Goal: Information Seeking & Learning: Learn about a topic

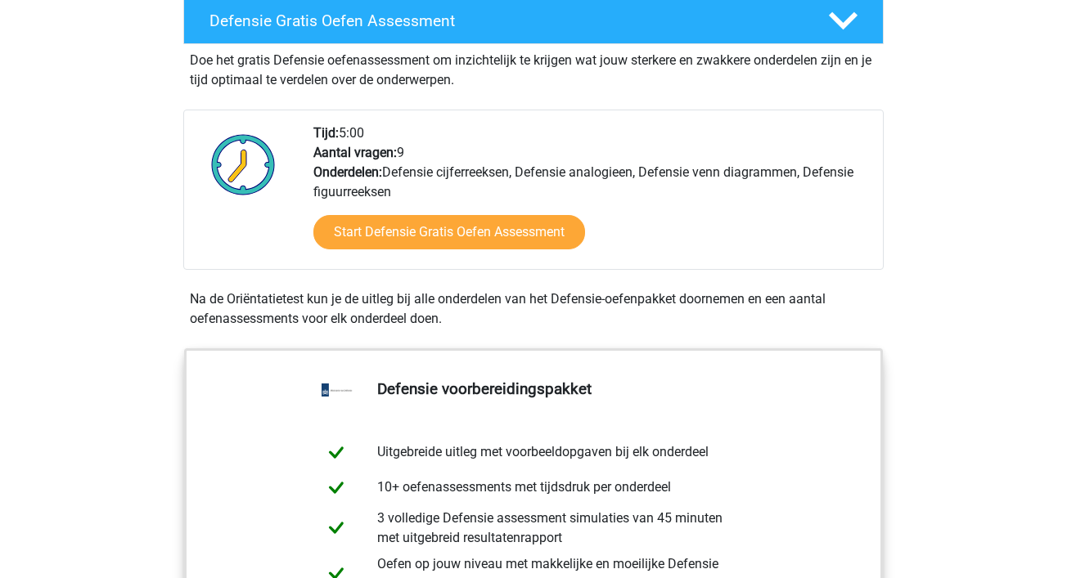
scroll to position [471, 0]
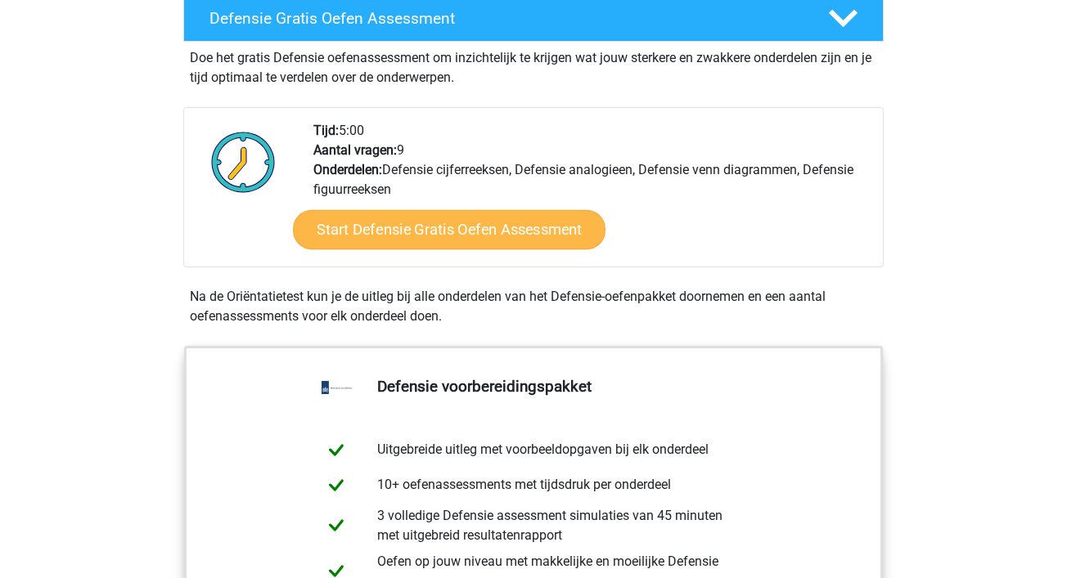
click at [400, 220] on link "Start Defensie Gratis Oefen Assessment" at bounding box center [449, 229] width 313 height 39
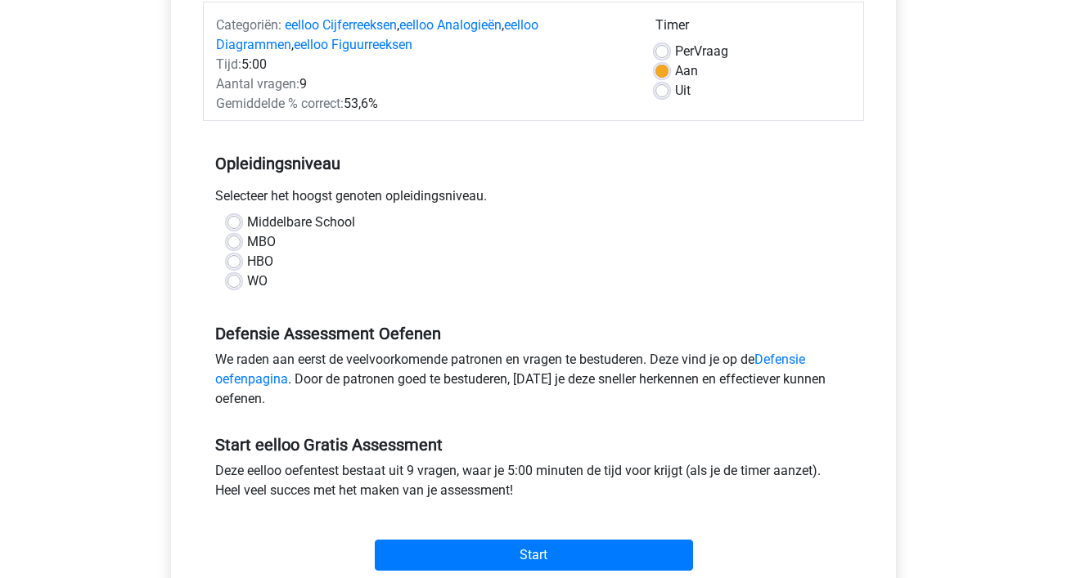
scroll to position [232, 0]
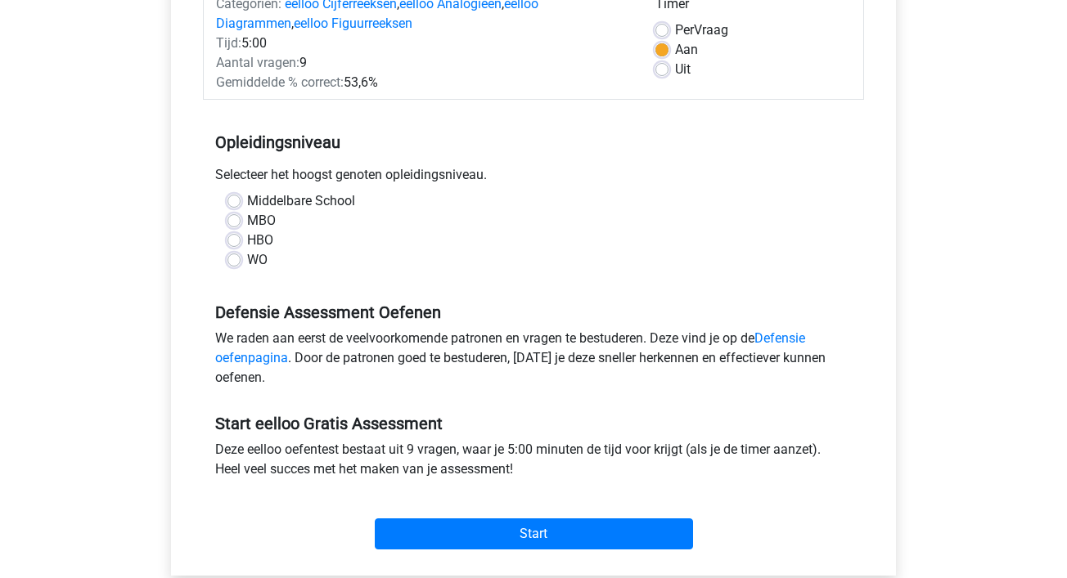
click at [241, 218] on div "MBO" at bounding box center [533, 221] width 612 height 20
click at [247, 214] on label "MBO" at bounding box center [261, 221] width 29 height 20
click at [230, 214] on input "MBO" at bounding box center [233, 219] width 13 height 16
radio input "true"
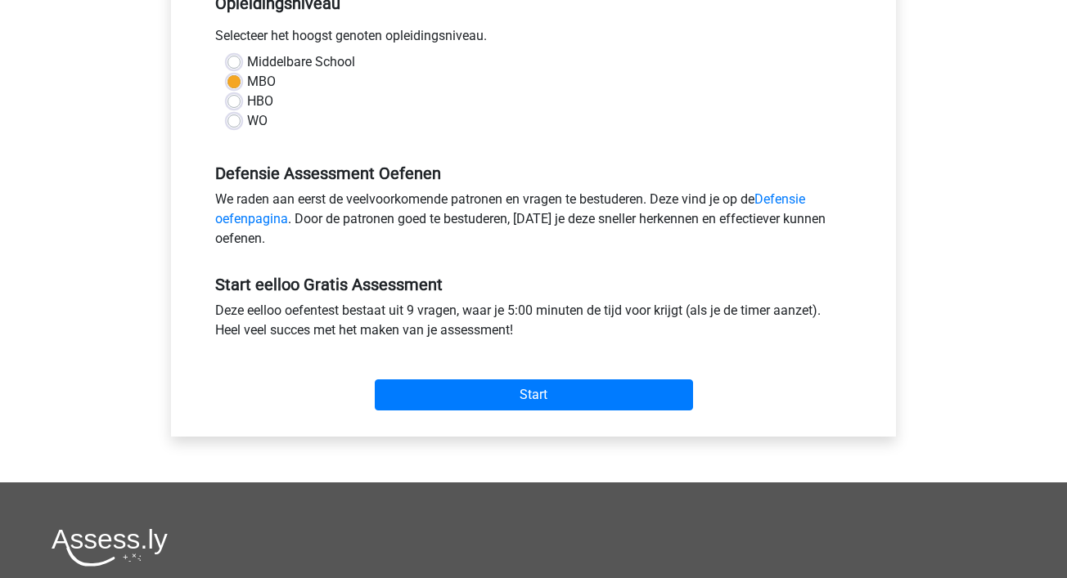
scroll to position [375, 0]
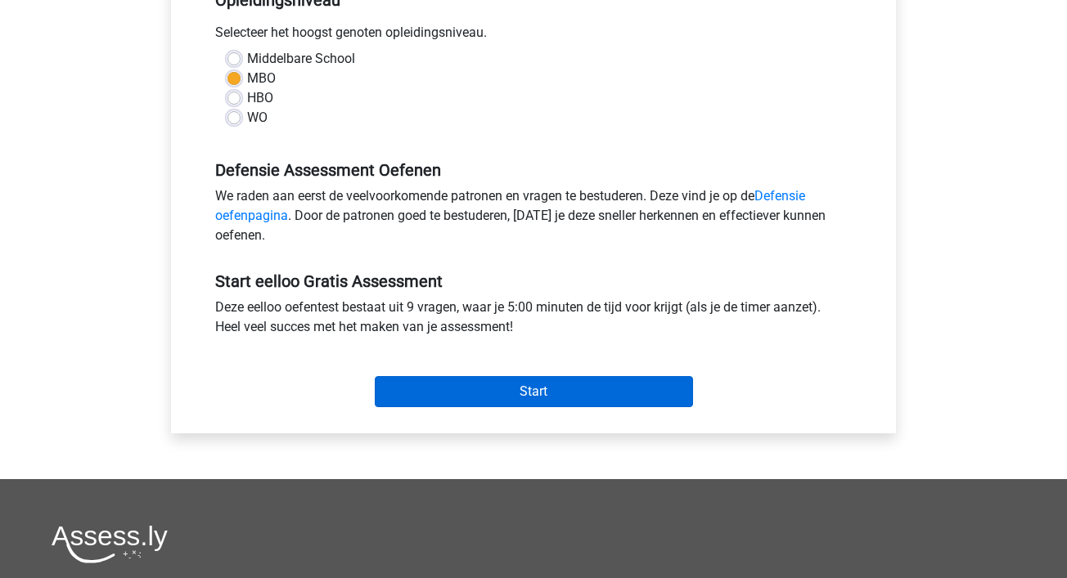
click at [445, 394] on input "Start" at bounding box center [534, 391] width 318 height 31
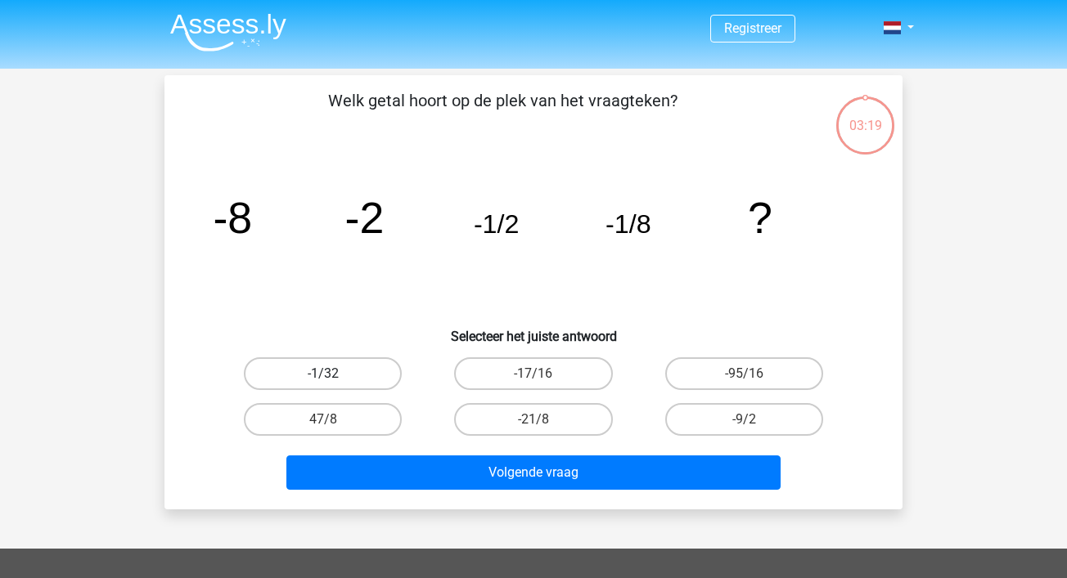
click at [387, 375] on label "-1/32" at bounding box center [323, 374] width 158 height 33
click at [334, 375] on input "-1/32" at bounding box center [328, 379] width 11 height 11
radio input "true"
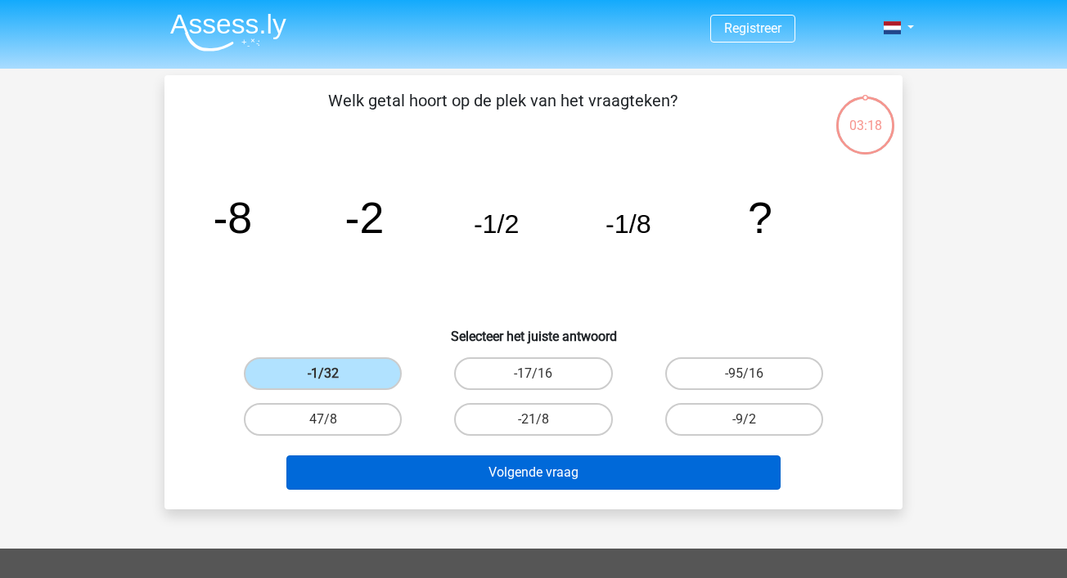
click at [488, 472] on button "Volgende vraag" at bounding box center [533, 473] width 495 height 34
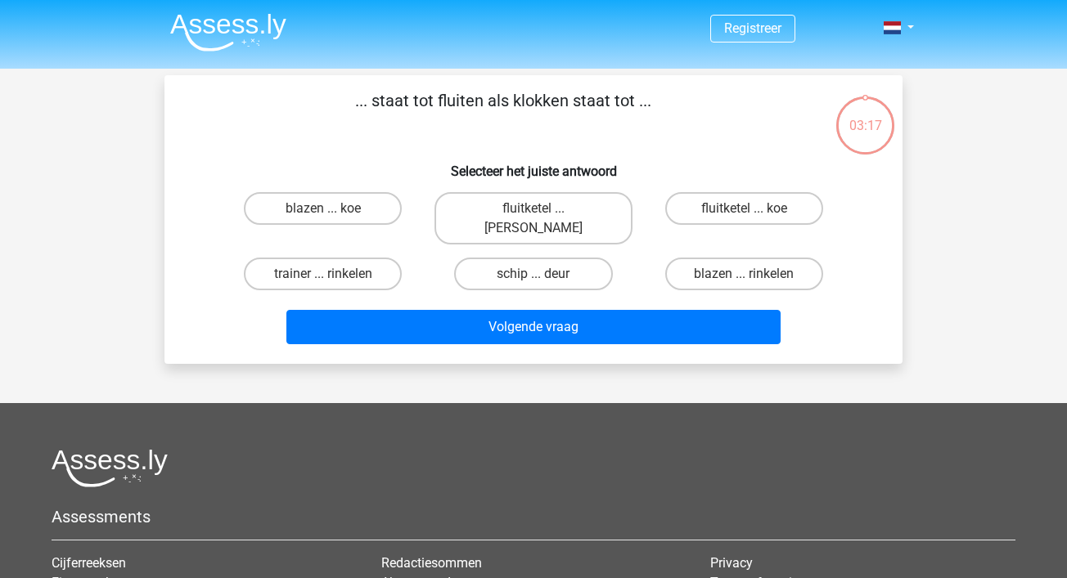
scroll to position [75, 0]
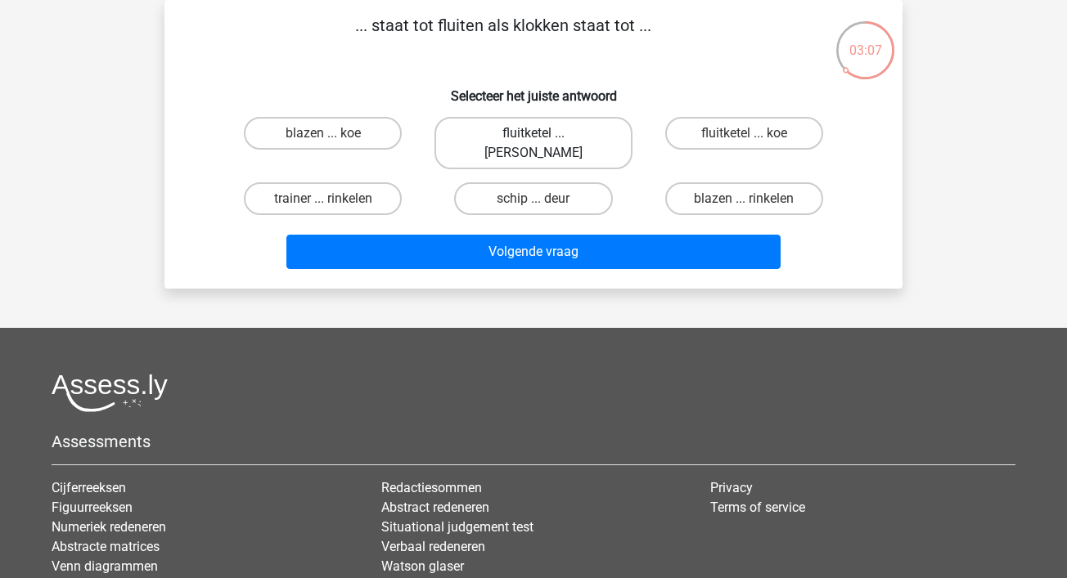
click at [587, 132] on label "fluitketel ... luiden" at bounding box center [532, 143] width 197 height 52
click at [544, 133] on input "fluitketel ... luiden" at bounding box center [538, 138] width 11 height 11
radio input "true"
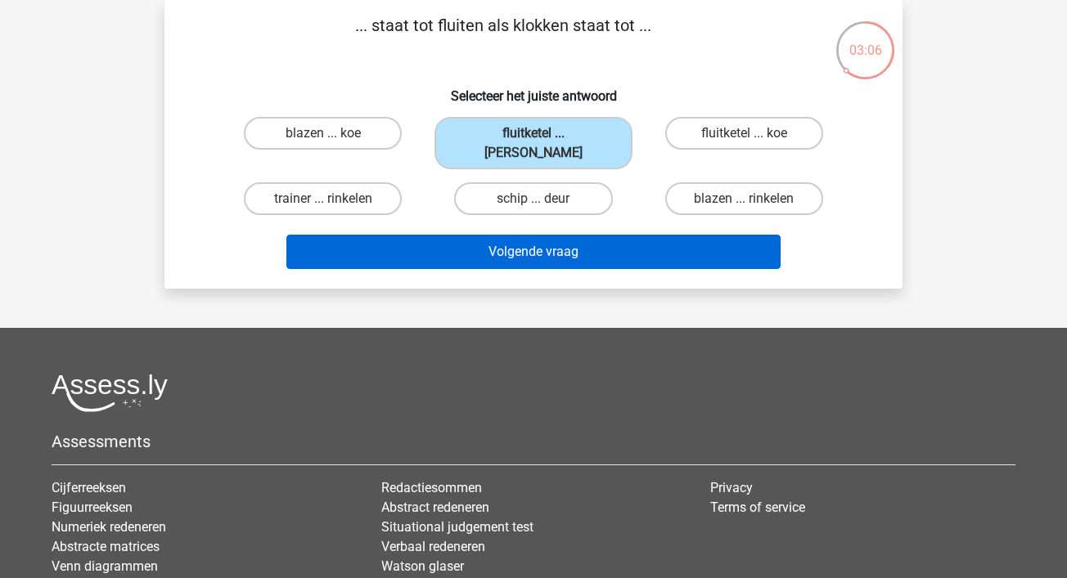
click at [599, 244] on button "Volgende vraag" at bounding box center [533, 252] width 495 height 34
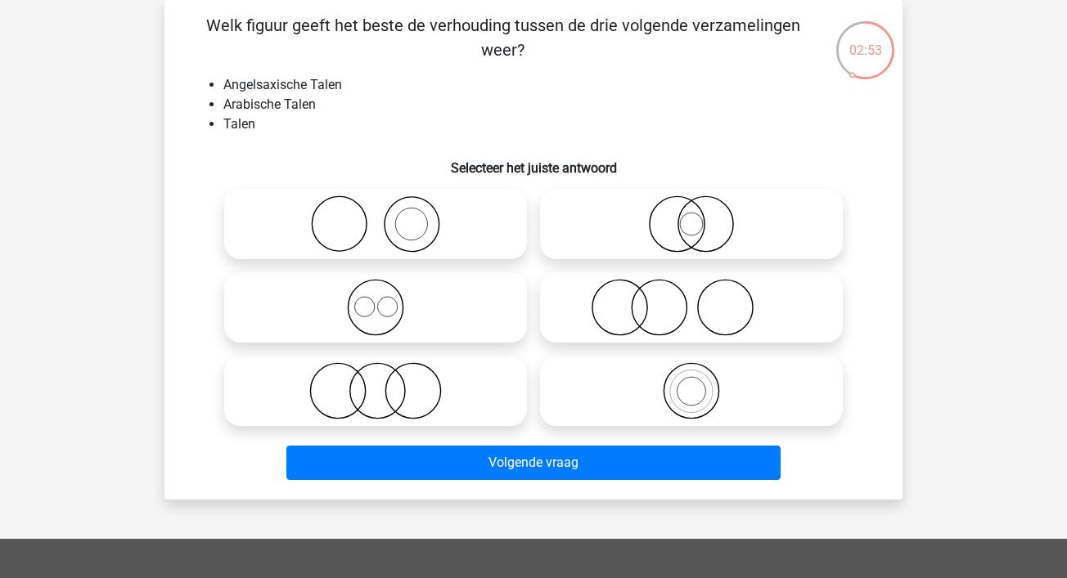
click at [414, 311] on icon at bounding box center [376, 307] width 290 height 57
click at [386, 299] on input "radio" at bounding box center [381, 294] width 11 height 11
radio input "true"
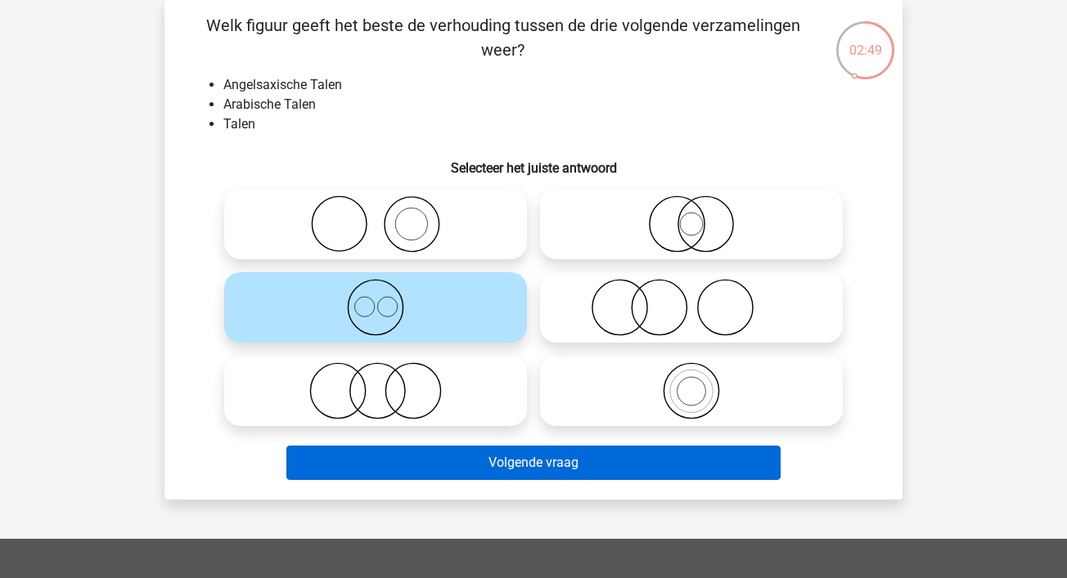
click at [497, 457] on button "Volgende vraag" at bounding box center [533, 463] width 495 height 34
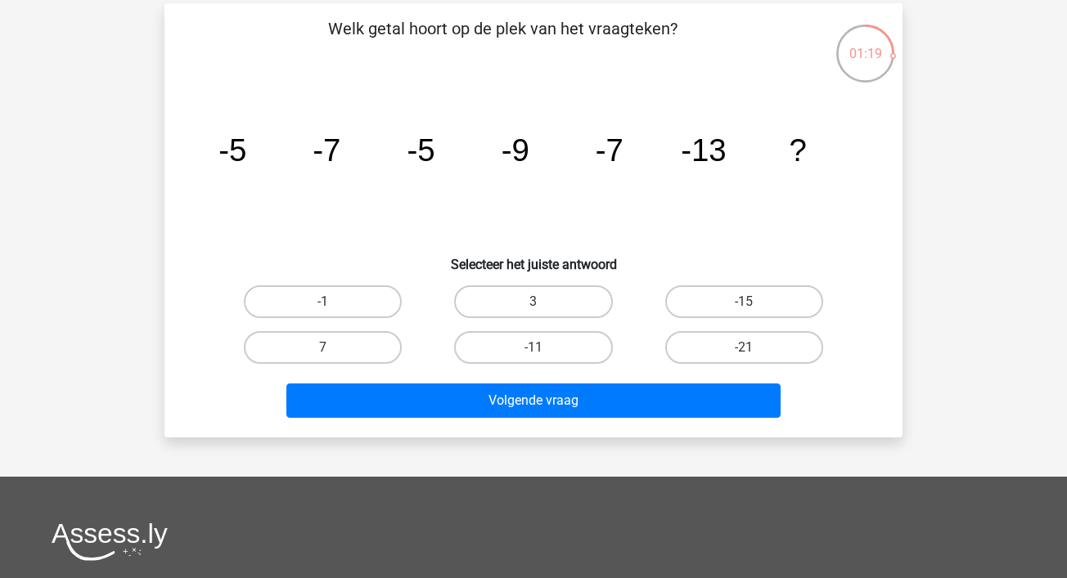
scroll to position [72, 0]
click at [521, 306] on label "3" at bounding box center [533, 302] width 158 height 33
click at [533, 306] on input "3" at bounding box center [538, 307] width 11 height 11
radio input "true"
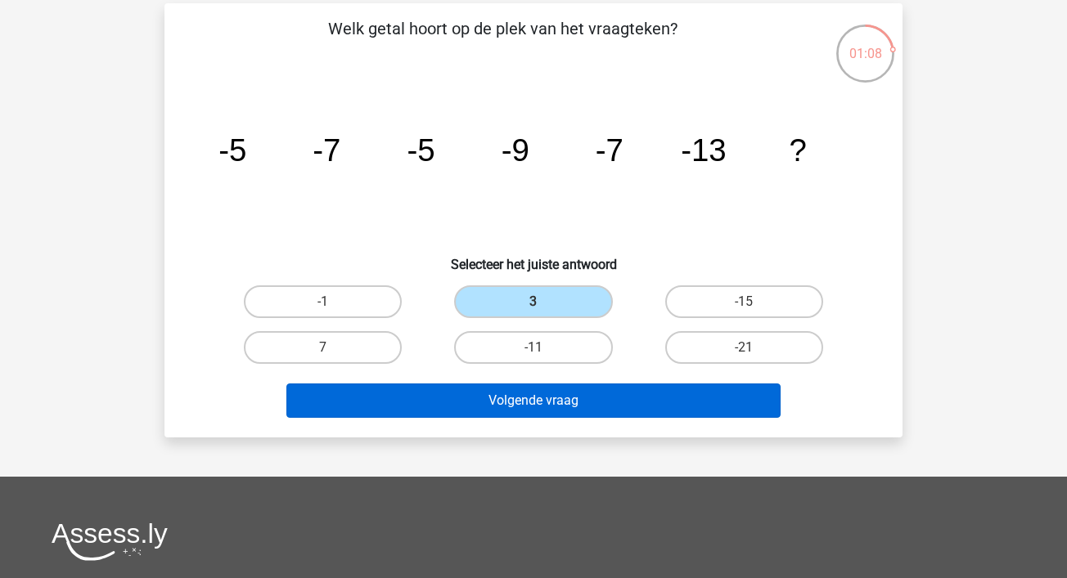
click at [580, 408] on button "Volgende vraag" at bounding box center [533, 401] width 495 height 34
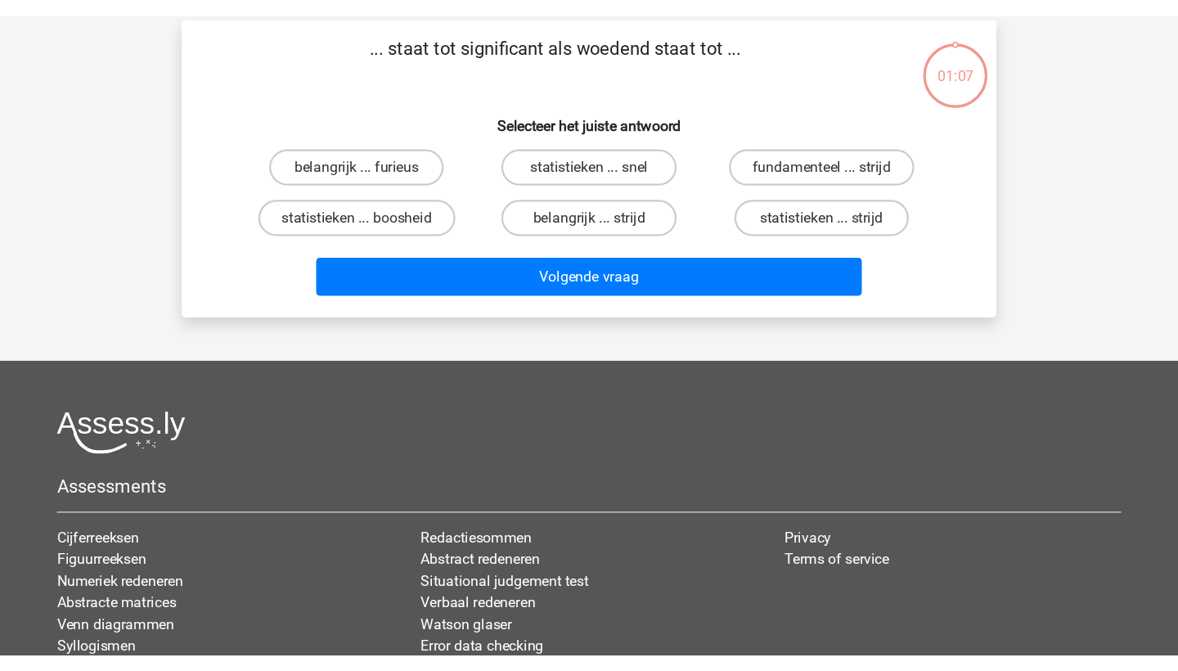
scroll to position [75, 0]
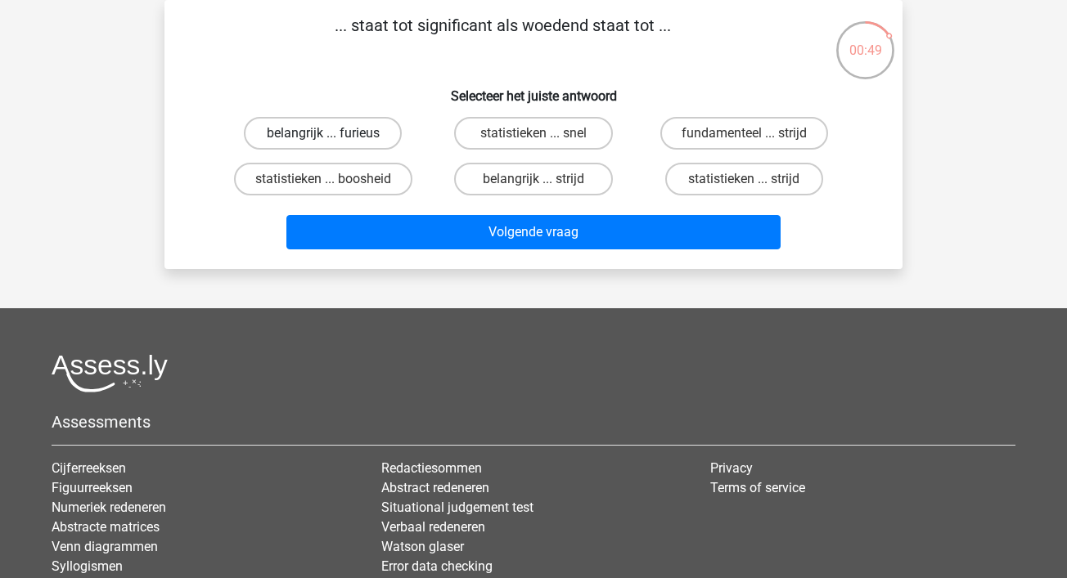
click at [378, 134] on label "belangrijk ... furieus" at bounding box center [323, 133] width 158 height 33
click at [334, 134] on input "belangrijk ... furieus" at bounding box center [328, 138] width 11 height 11
radio input "true"
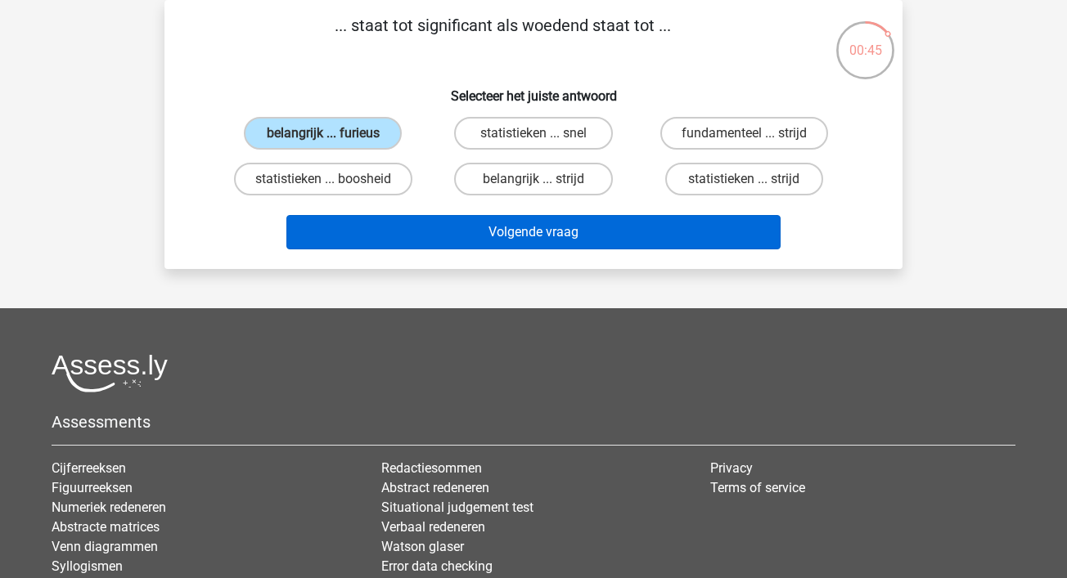
click at [622, 228] on button "Volgende vraag" at bounding box center [533, 232] width 495 height 34
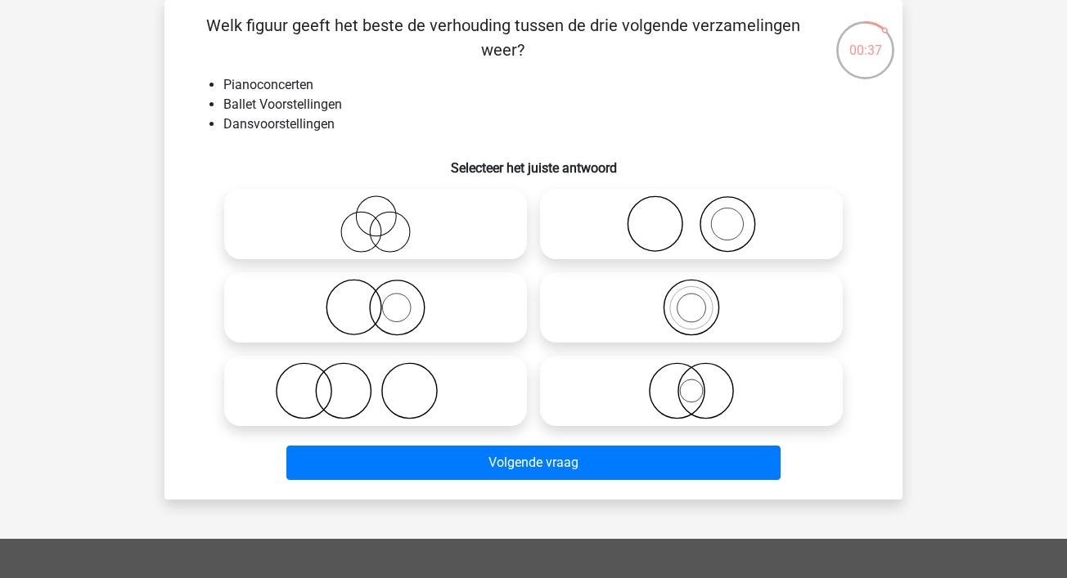
click at [602, 218] on icon at bounding box center [692, 224] width 290 height 57
click at [691, 216] on input "radio" at bounding box center [696, 210] width 11 height 11
radio input "true"
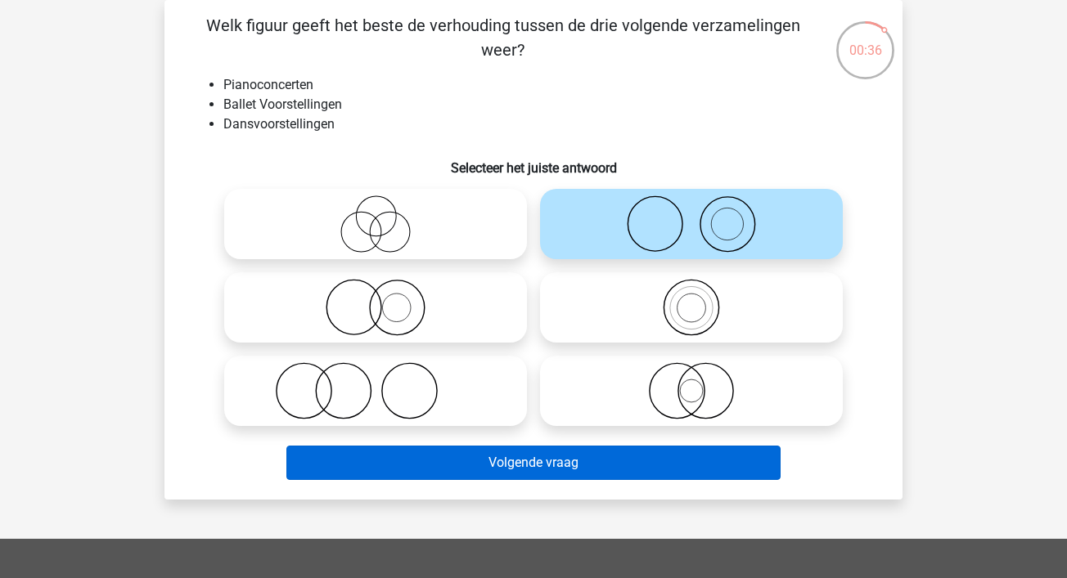
click at [584, 458] on button "Volgende vraag" at bounding box center [533, 463] width 495 height 34
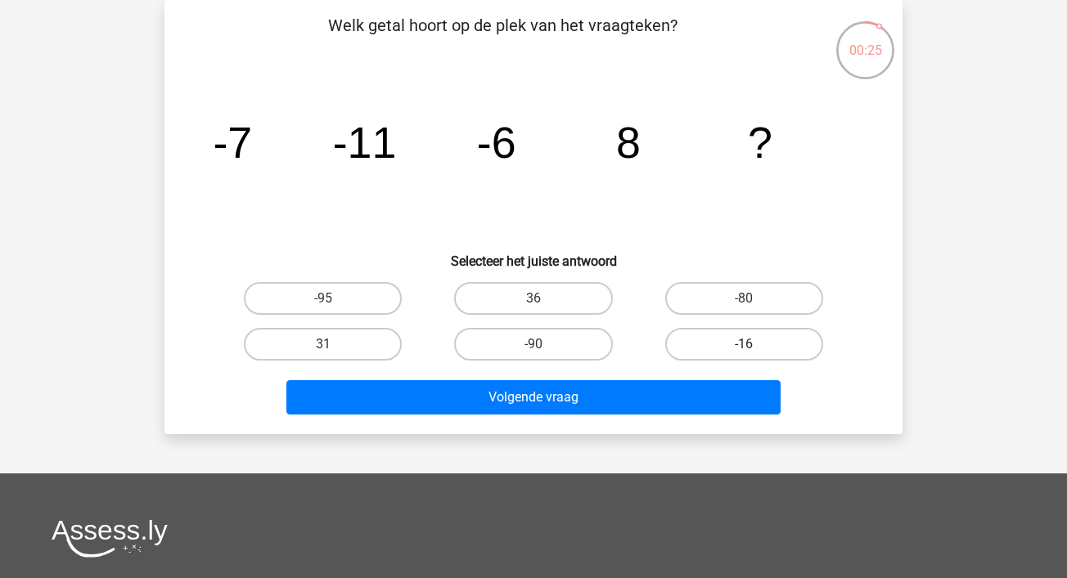
click at [697, 328] on label "-16" at bounding box center [744, 344] width 158 height 33
click at [744, 344] on input "-16" at bounding box center [749, 349] width 11 height 11
radio input "true"
click at [652, 416] on div "Volgende vraag" at bounding box center [534, 400] width 632 height 41
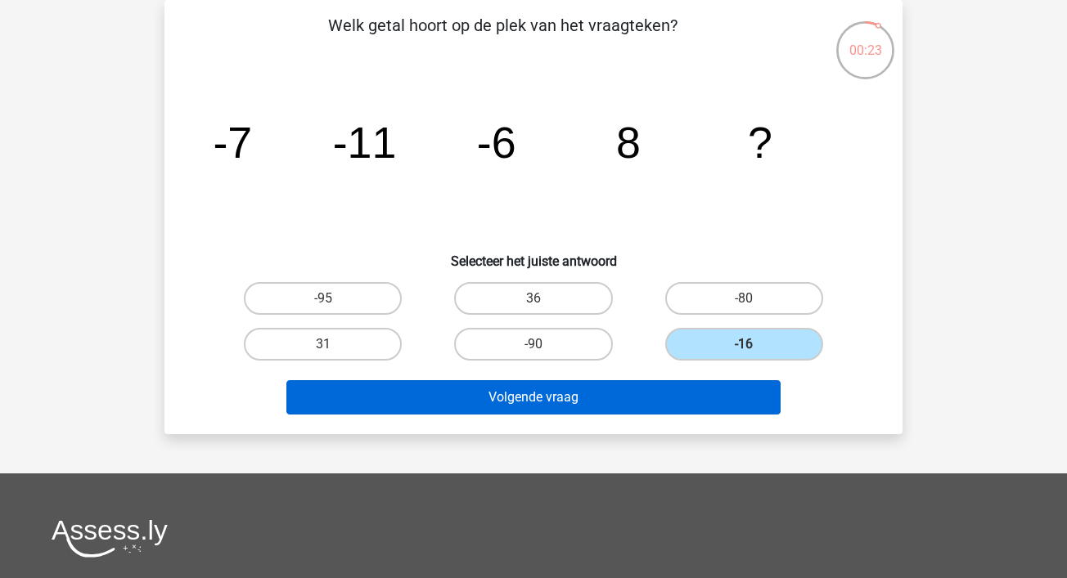
click at [656, 398] on button "Volgende vraag" at bounding box center [533, 397] width 495 height 34
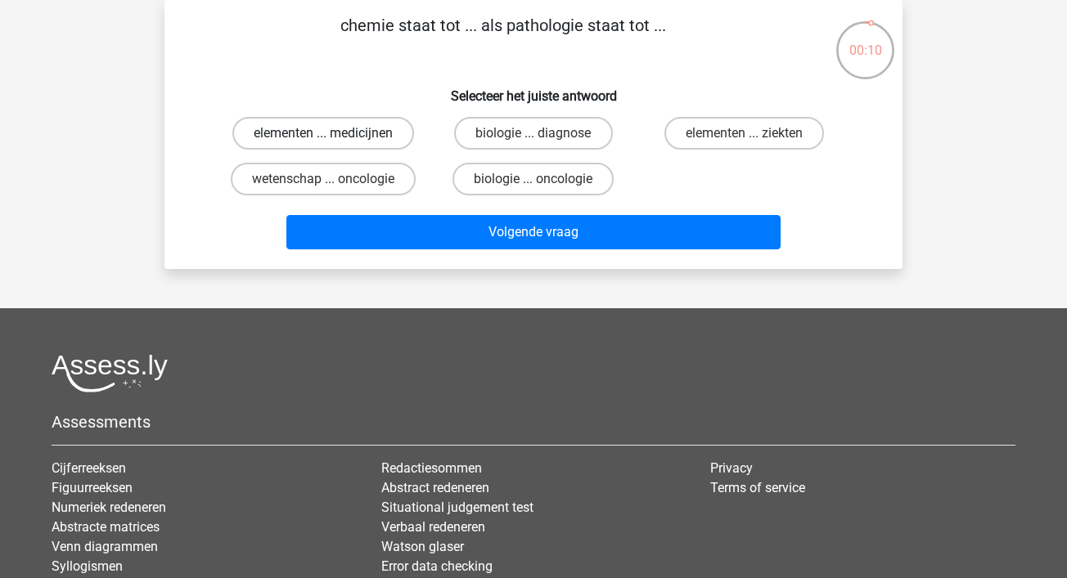
click at [371, 133] on label "elementen ... medicijnen" at bounding box center [323, 133] width 182 height 33
click at [334, 133] on input "elementen ... medicijnen" at bounding box center [328, 138] width 11 height 11
radio input "true"
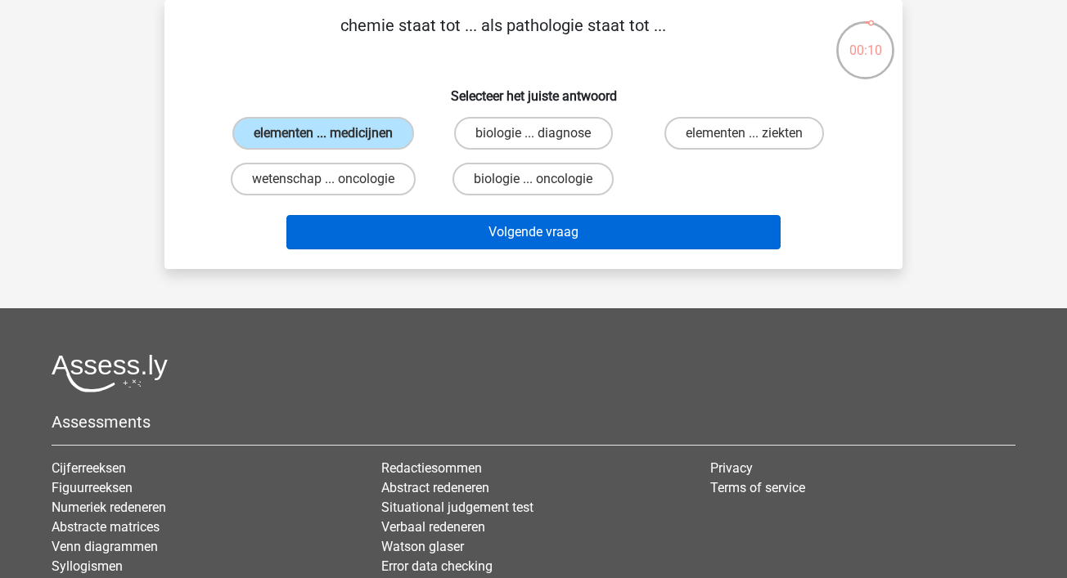
click at [543, 238] on button "Volgende vraag" at bounding box center [533, 232] width 495 height 34
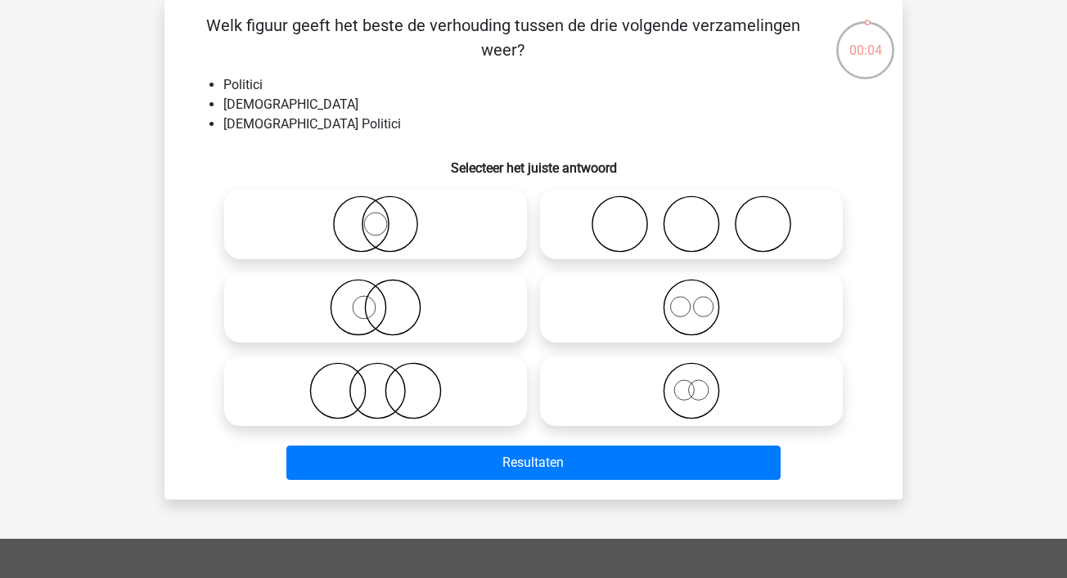
click at [606, 319] on icon at bounding box center [692, 307] width 290 height 57
click at [691, 299] on input "radio" at bounding box center [696, 294] width 11 height 11
radio input "true"
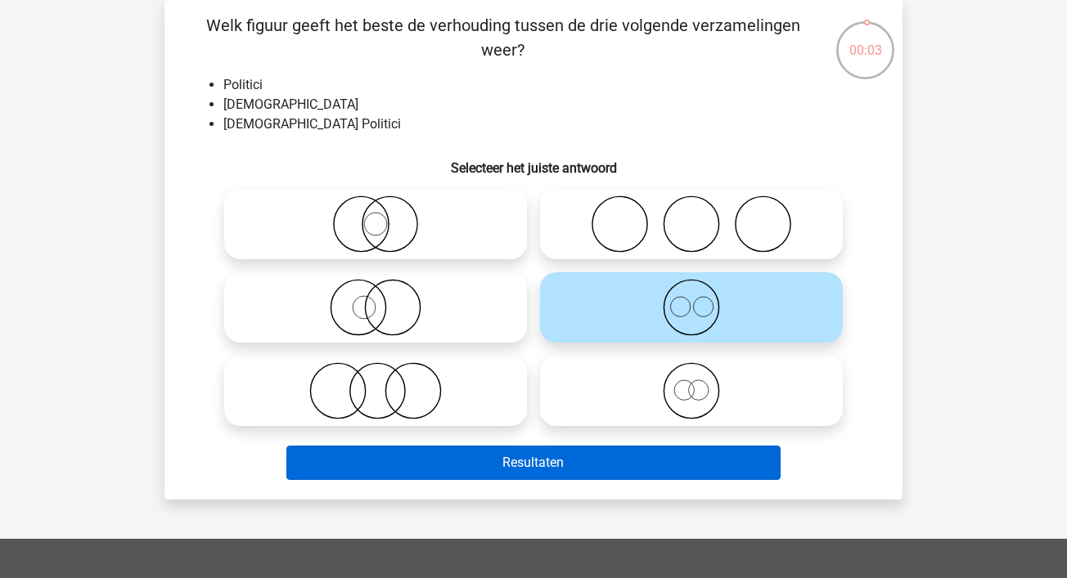
click at [626, 473] on button "Resultaten" at bounding box center [533, 463] width 495 height 34
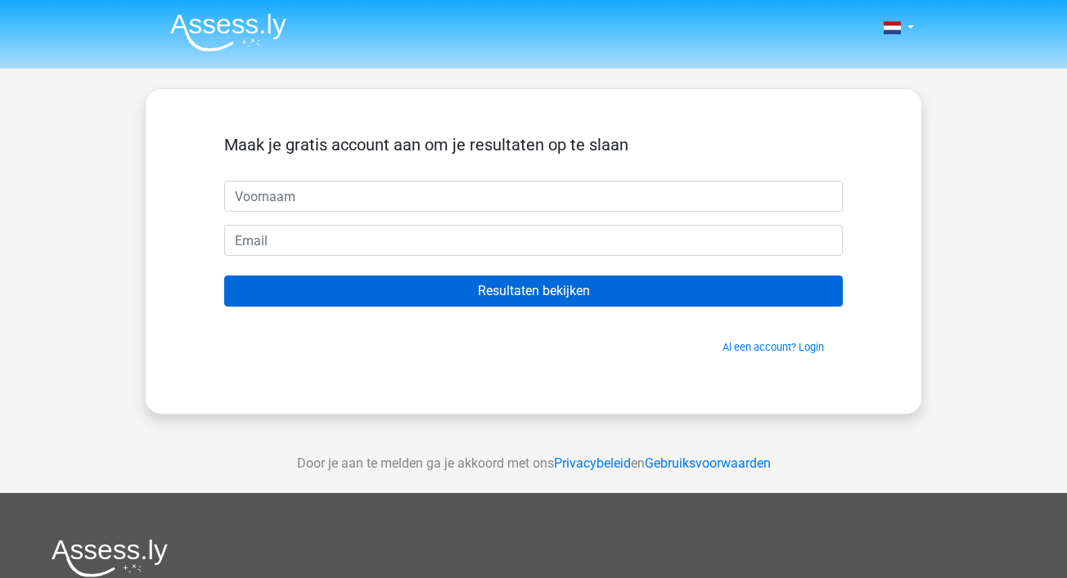
click at [635, 278] on input "Resultaten bekijken" at bounding box center [533, 291] width 619 height 31
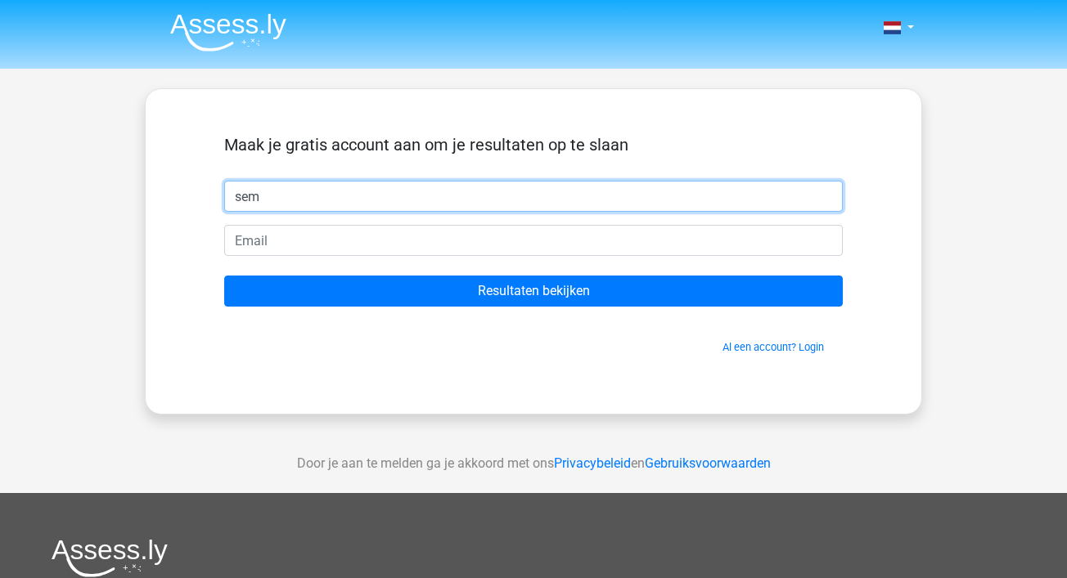
type input "sem"
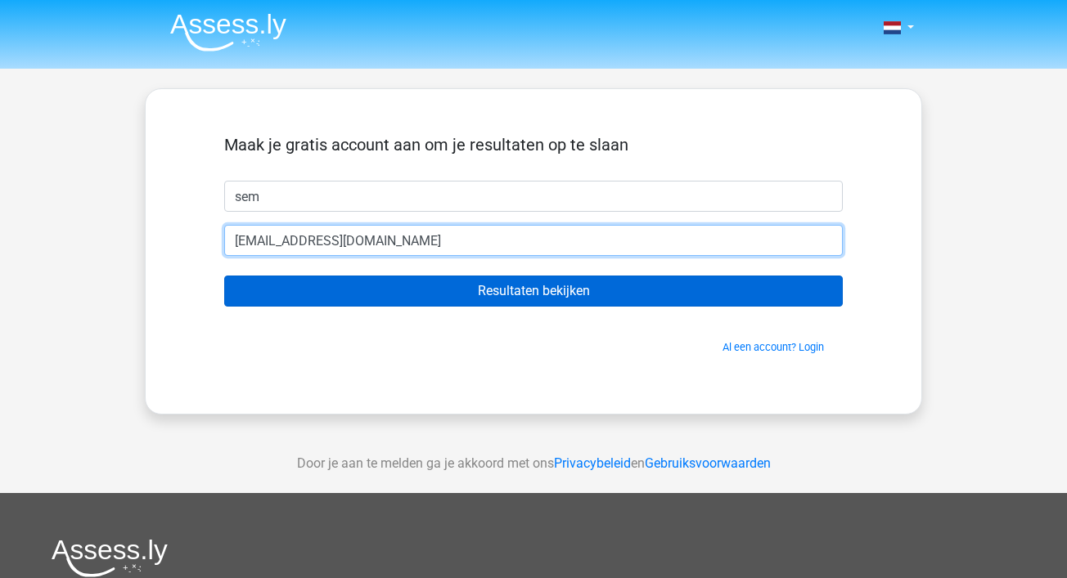
type input "[EMAIL_ADDRESS][DOMAIN_NAME]"
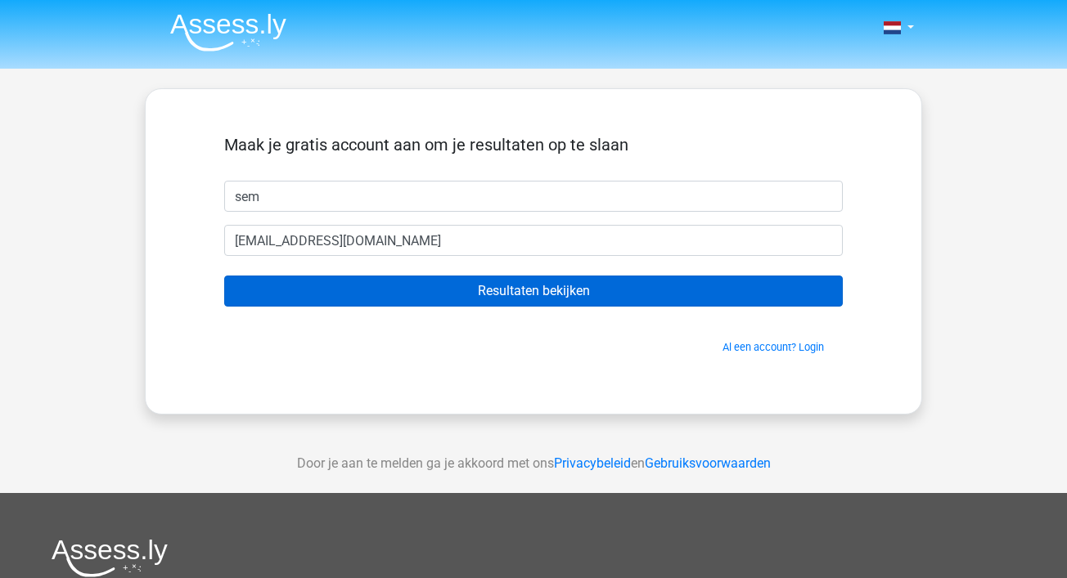
click at [768, 299] on input "Resultaten bekijken" at bounding box center [533, 291] width 619 height 31
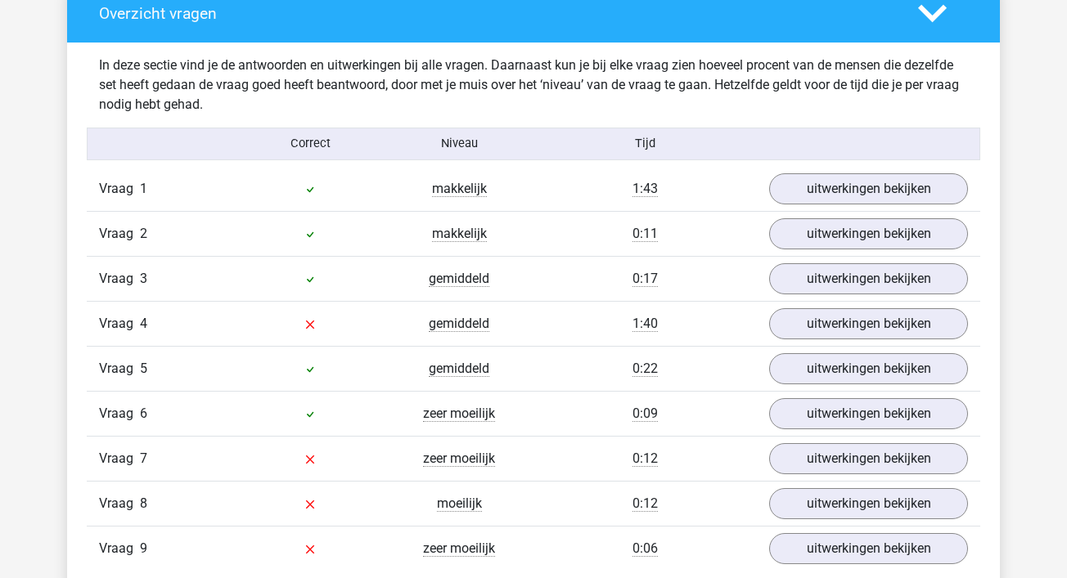
scroll to position [1699, 0]
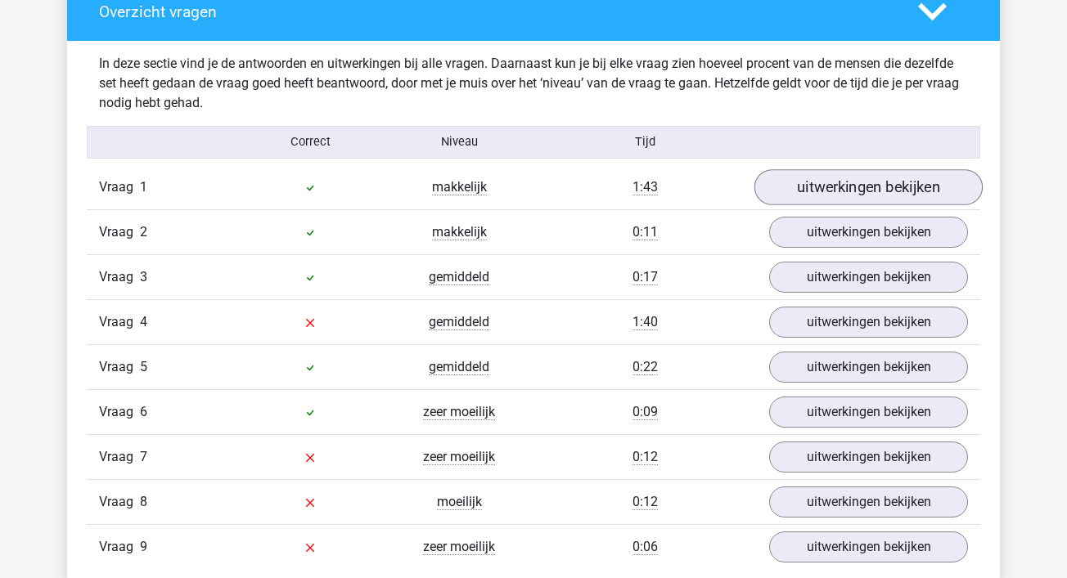
click at [795, 178] on link "uitwerkingen bekijken" at bounding box center [868, 187] width 228 height 36
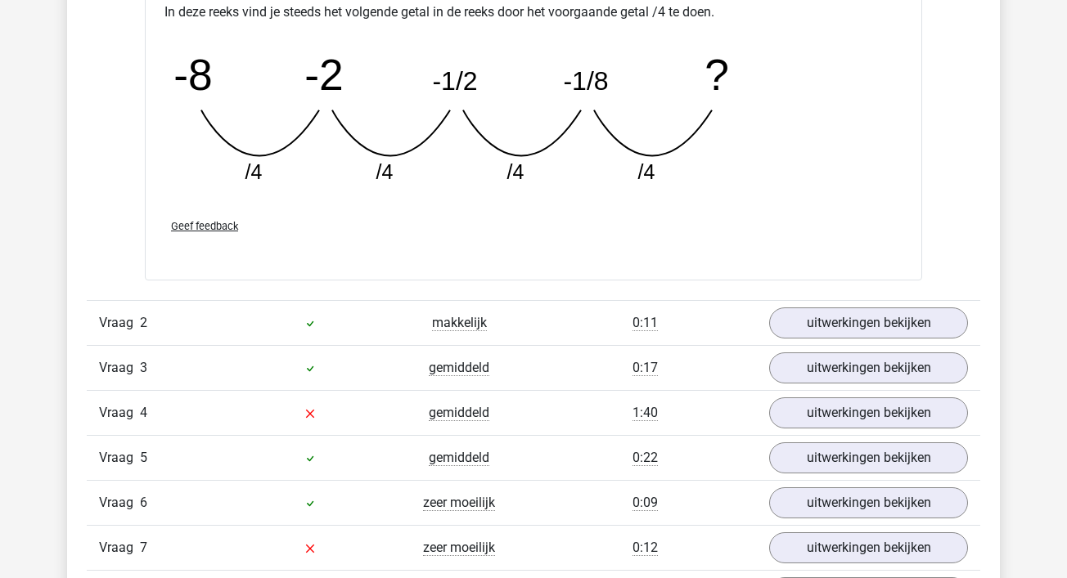
scroll to position [2321, 0]
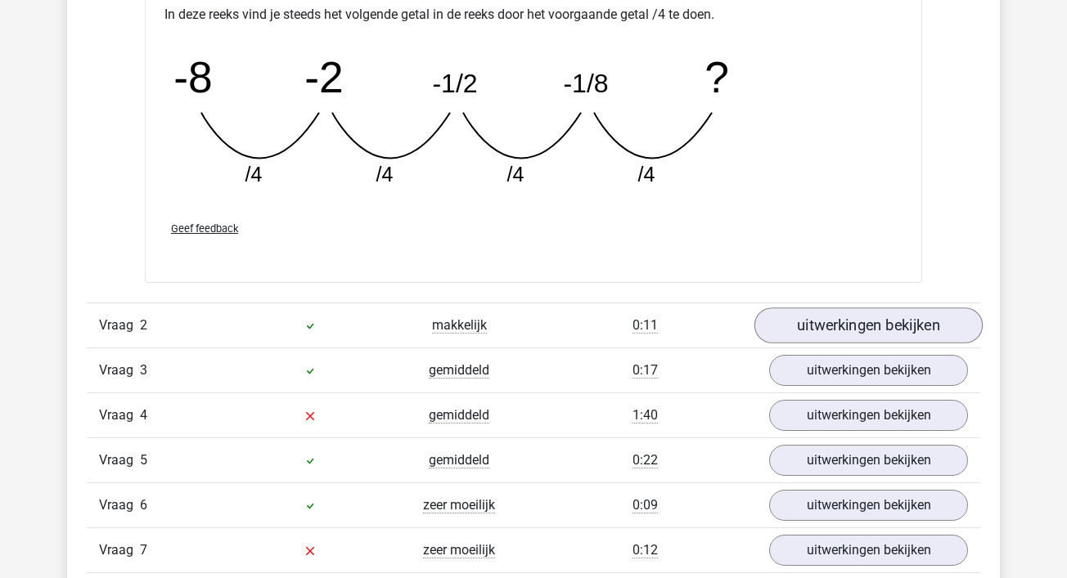
click at [835, 335] on link "uitwerkingen bekijken" at bounding box center [868, 326] width 228 height 36
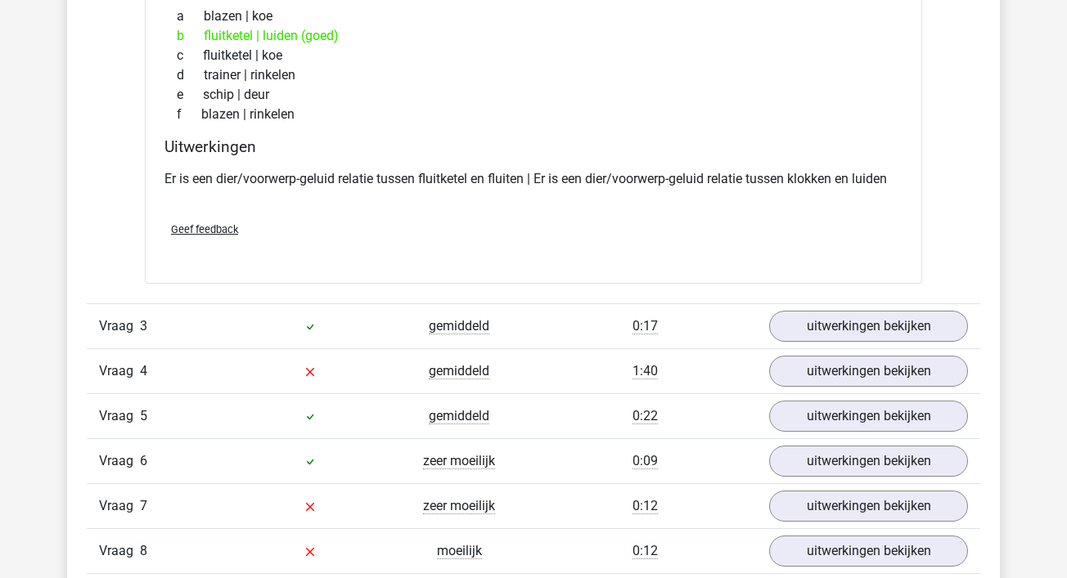
scroll to position [2792, 0]
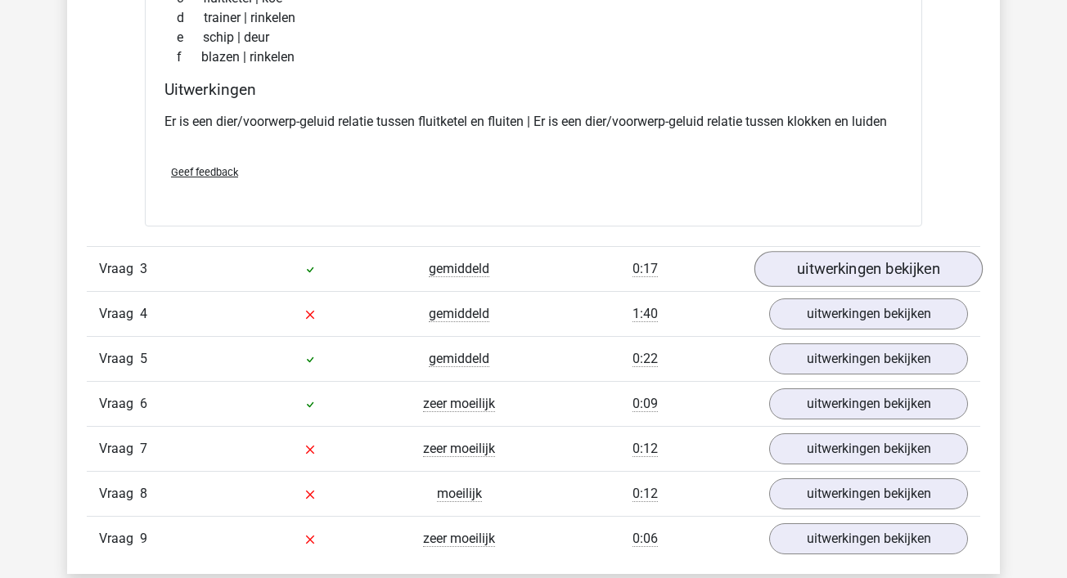
click at [839, 268] on link "uitwerkingen bekijken" at bounding box center [868, 269] width 228 height 36
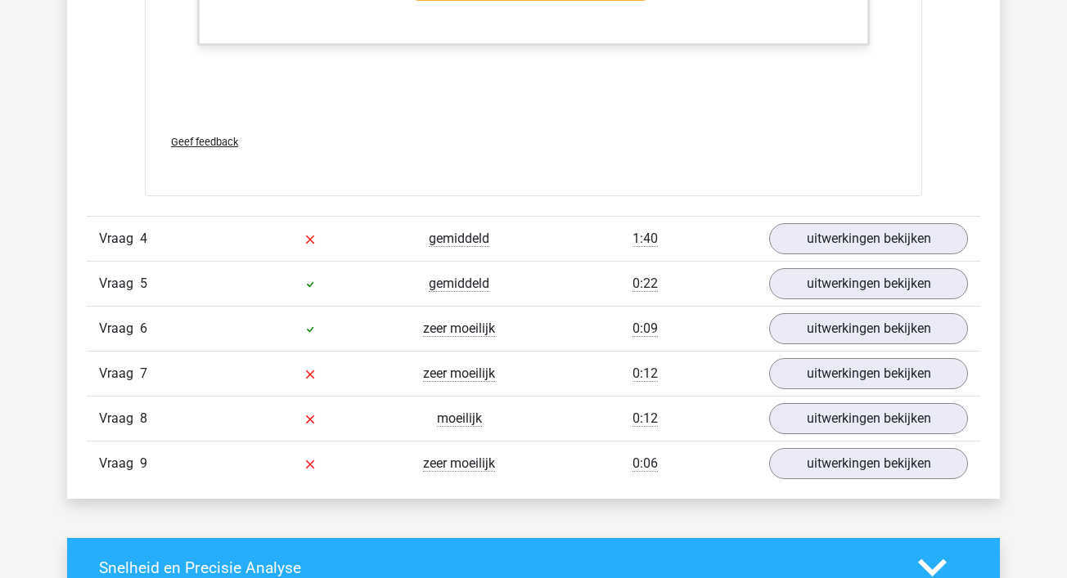
scroll to position [3931, 0]
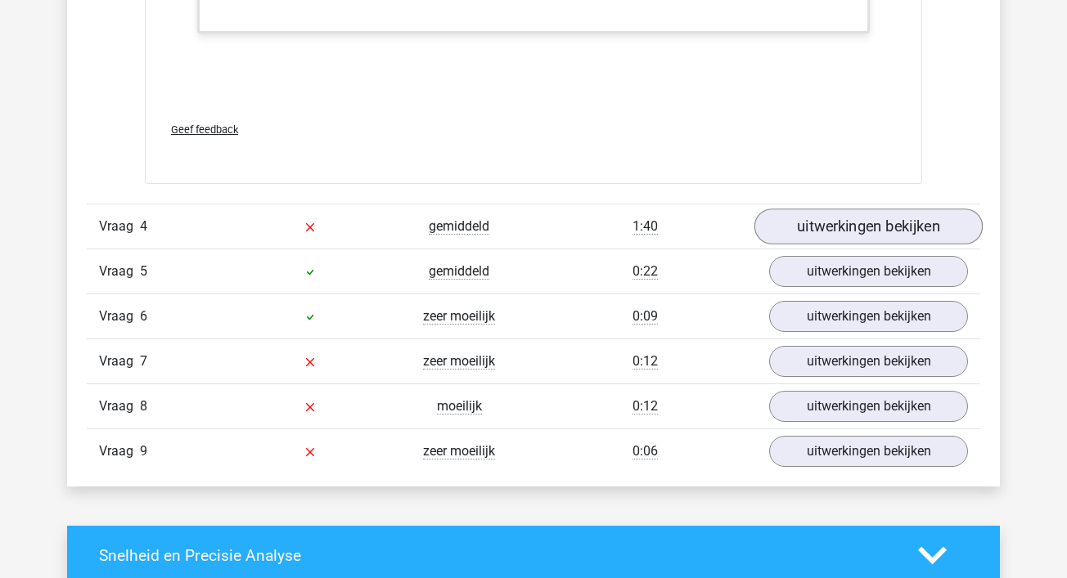
click at [846, 211] on link "uitwerkingen bekijken" at bounding box center [868, 227] width 228 height 36
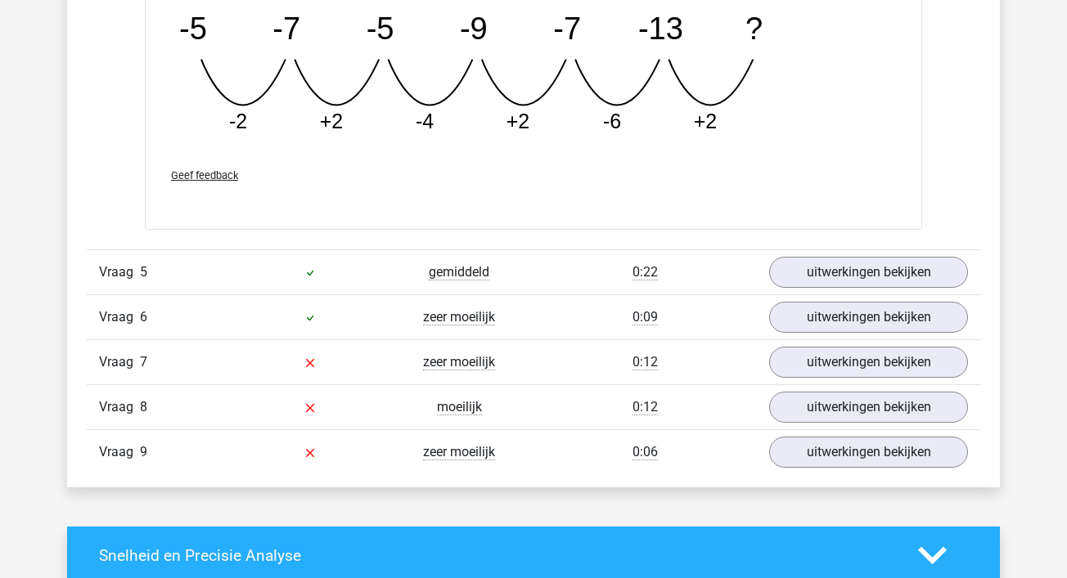
scroll to position [4690, 0]
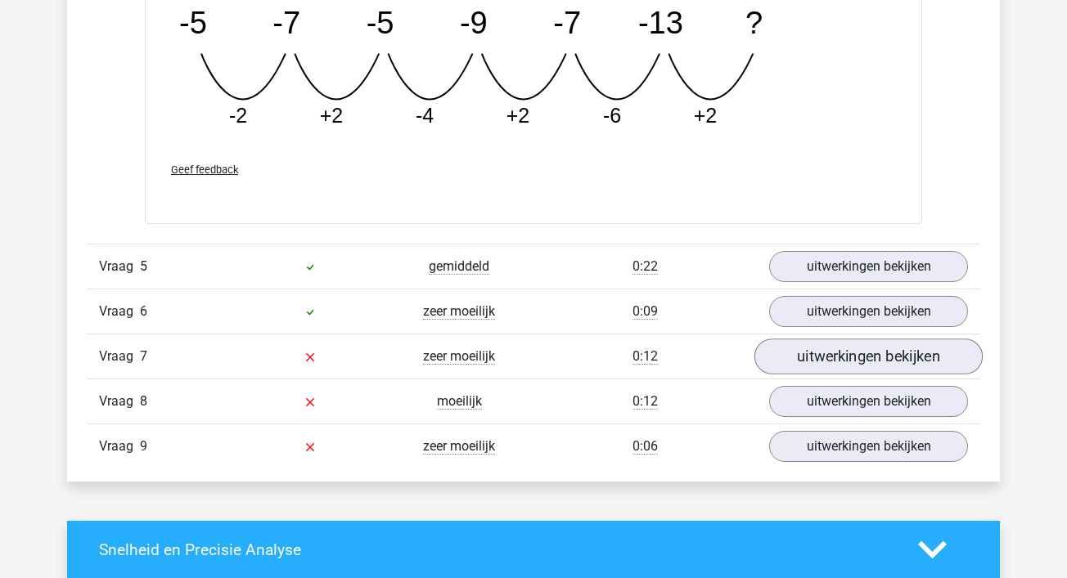
click at [830, 365] on link "uitwerkingen bekijken" at bounding box center [868, 357] width 228 height 36
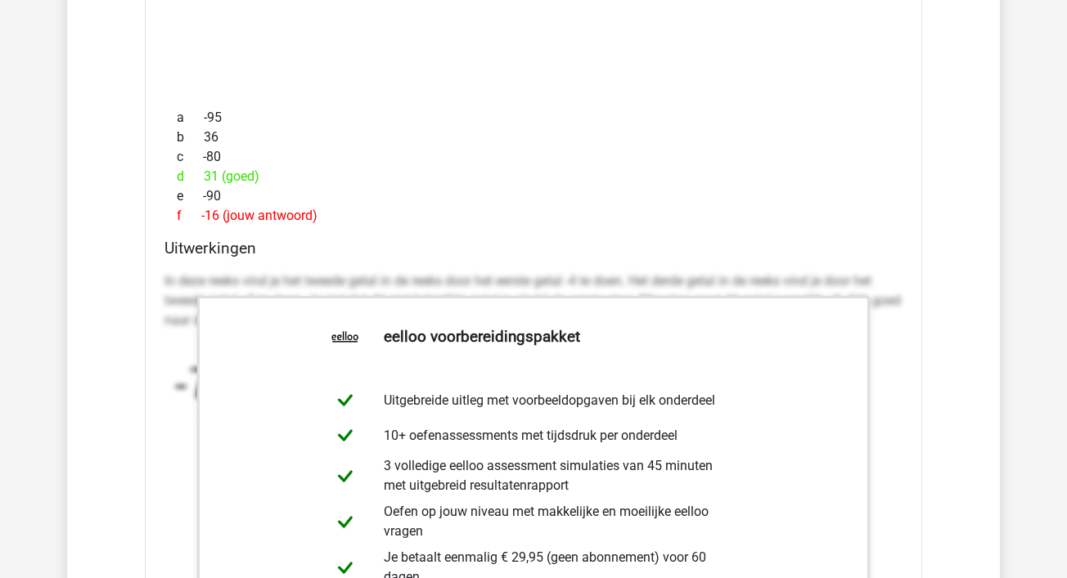
scroll to position [5208, 0]
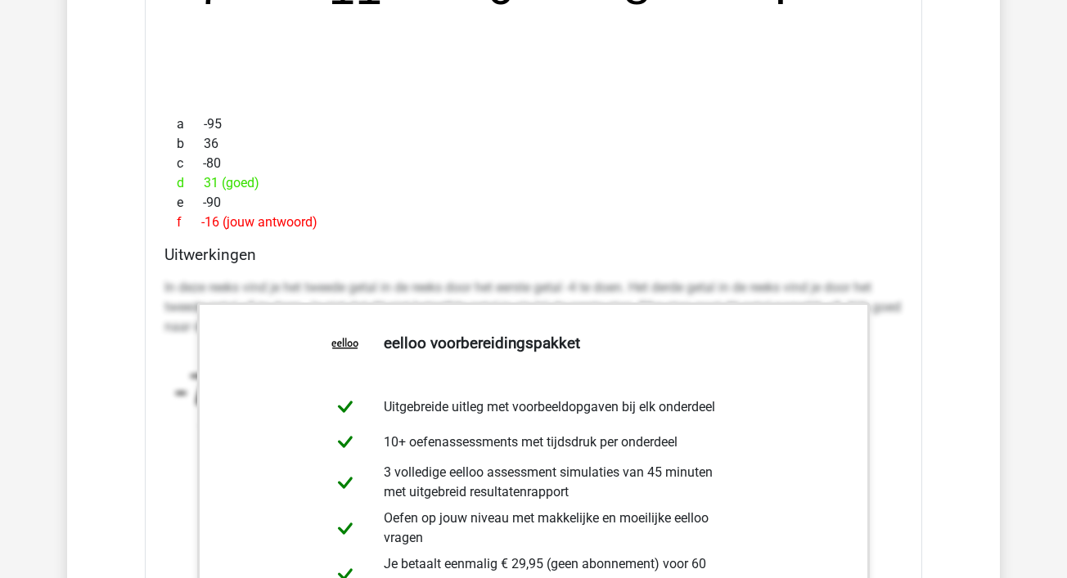
click at [595, 241] on div "Welk getal hoort op de plek van het vraagteken? image/svg+xml -7 -11 -6 8 ? a -…" at bounding box center [533, 359] width 777 height 957
click at [595, 245] on h4 "Uitwerkingen" at bounding box center [533, 254] width 738 height 19
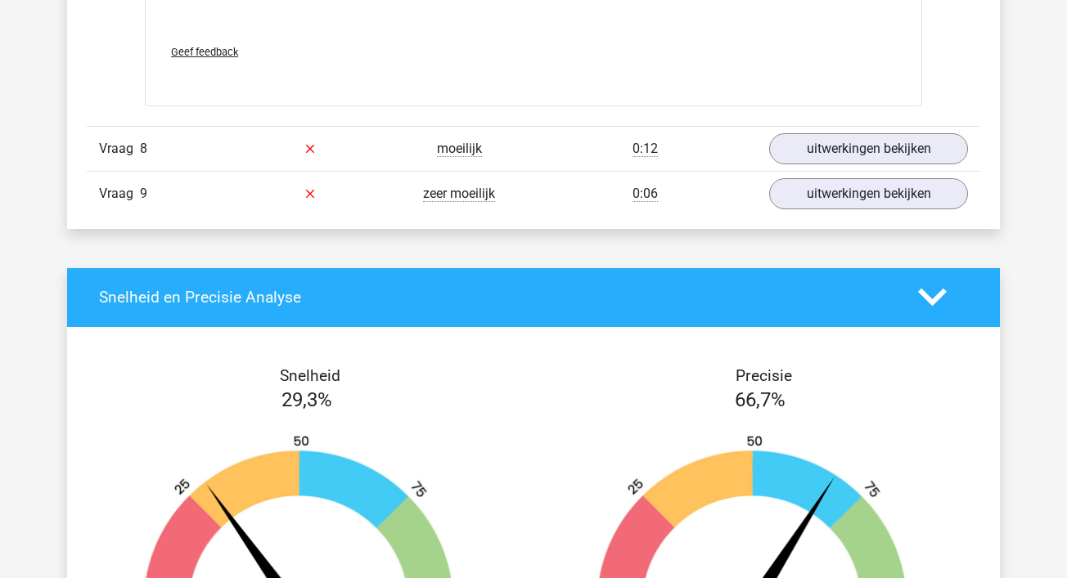
scroll to position [5937, 0]
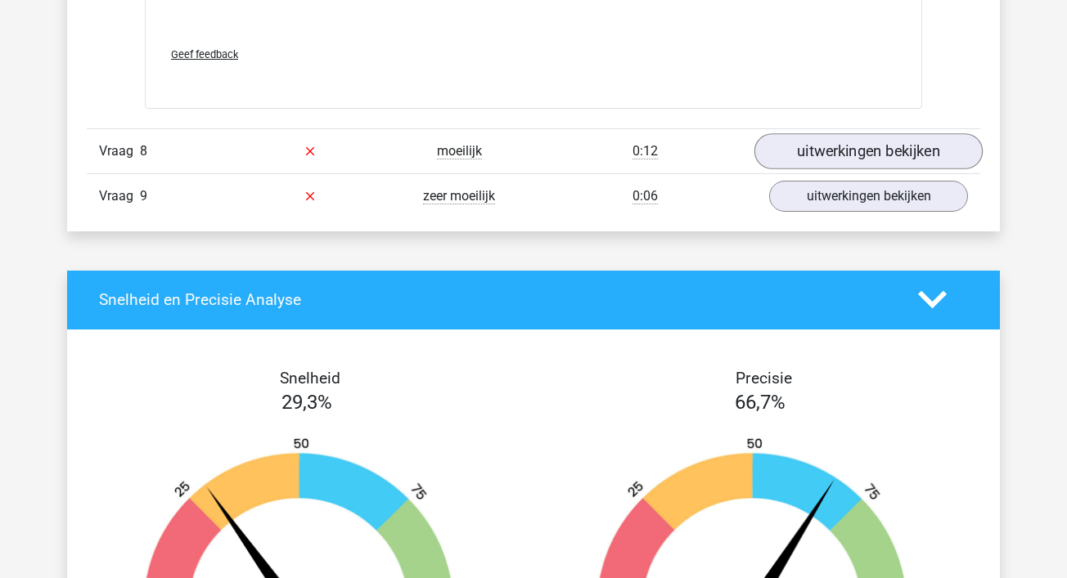
click at [796, 151] on link "uitwerkingen bekijken" at bounding box center [868, 151] width 228 height 36
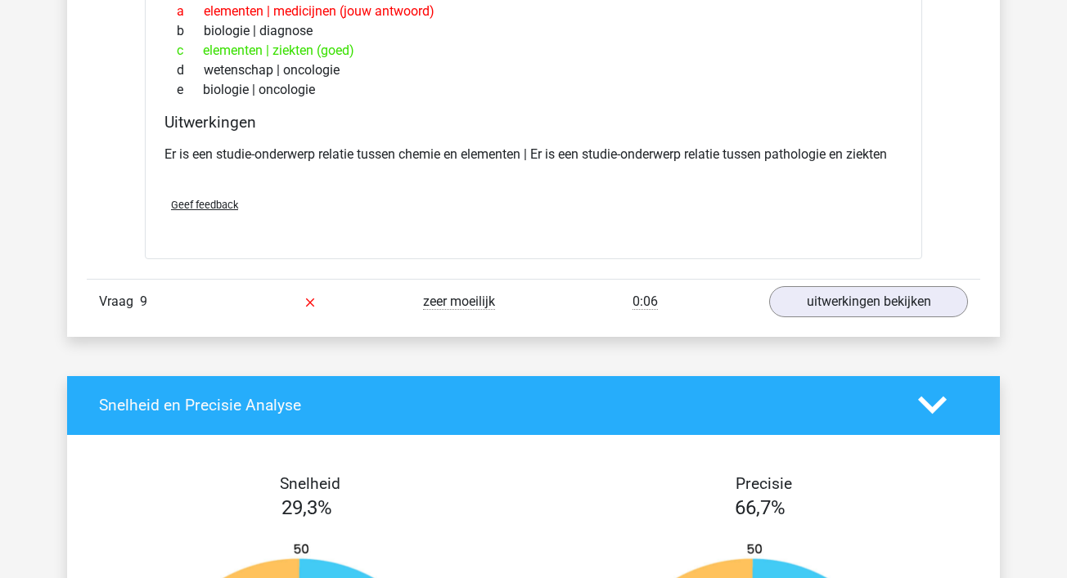
scroll to position [6182, 0]
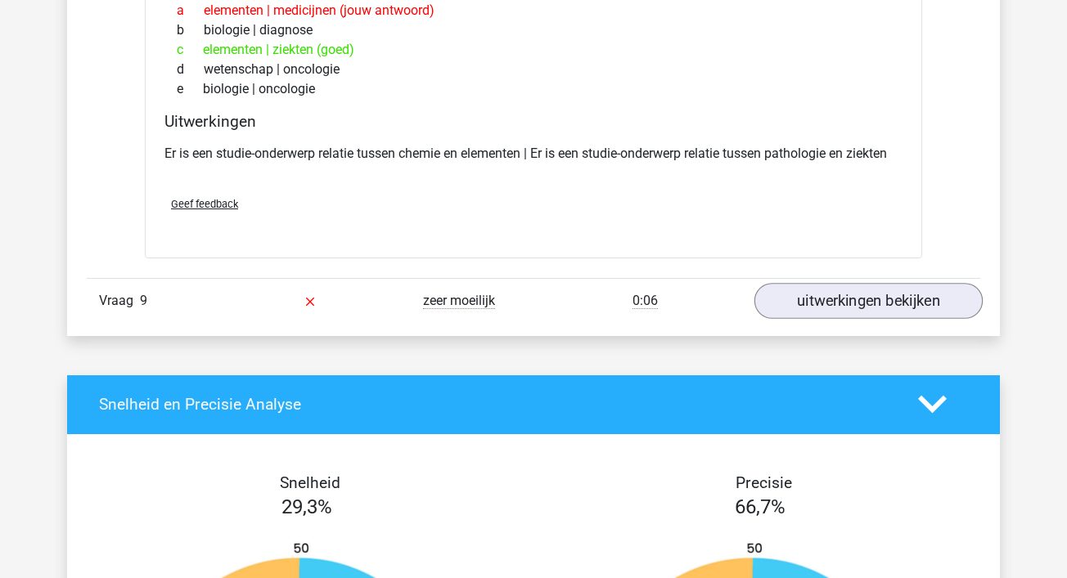
click at [843, 291] on link "uitwerkingen bekijken" at bounding box center [868, 301] width 228 height 36
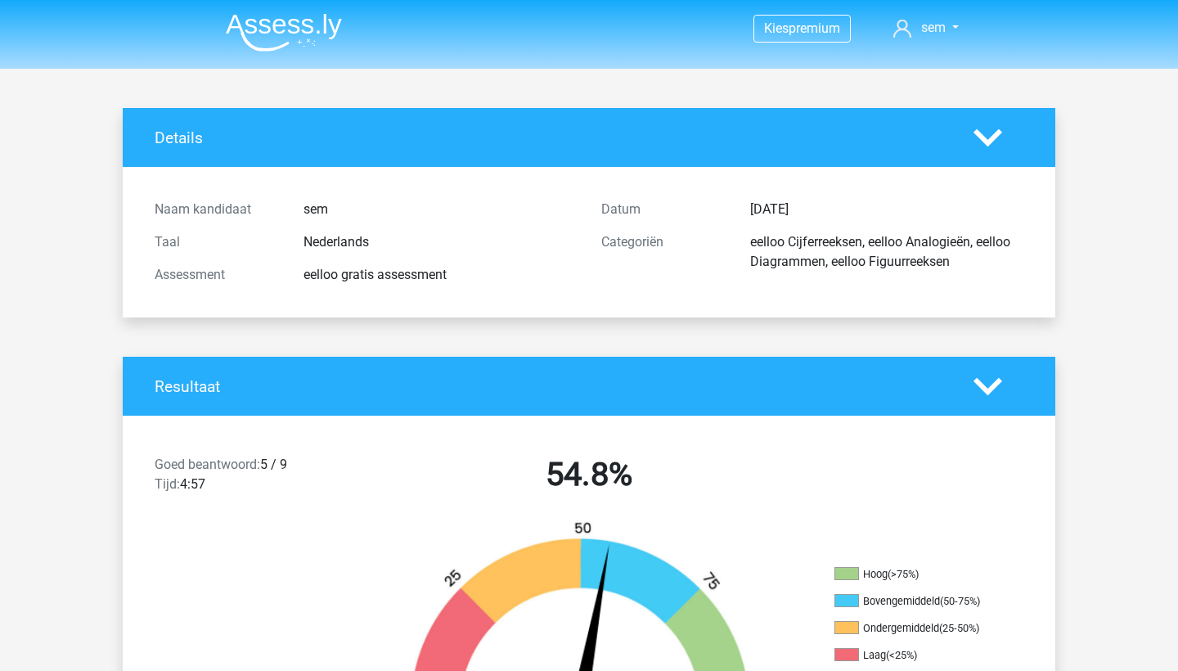
scroll to position [0, 0]
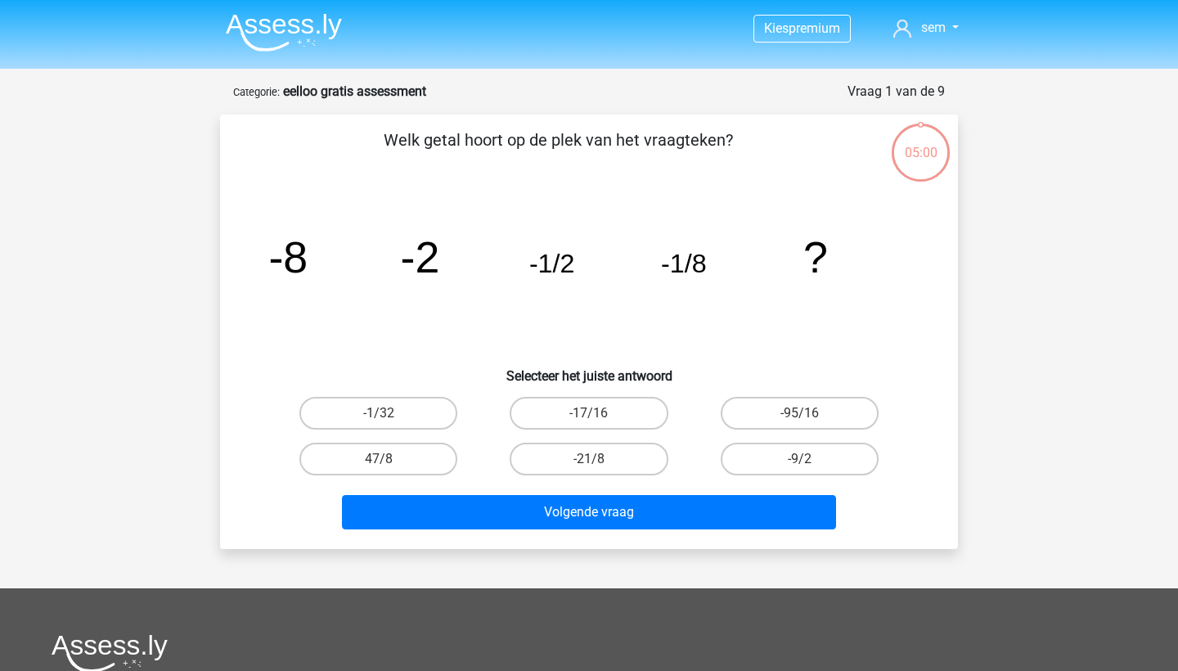
scroll to position [75, 0]
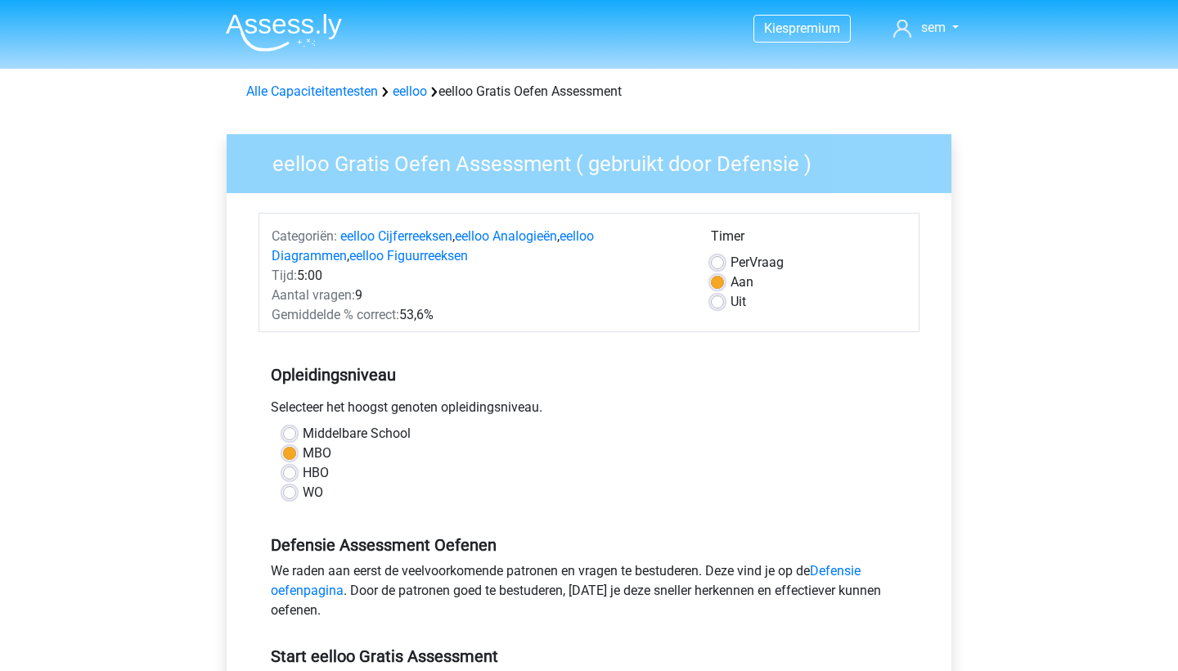
scroll to position [375, 0]
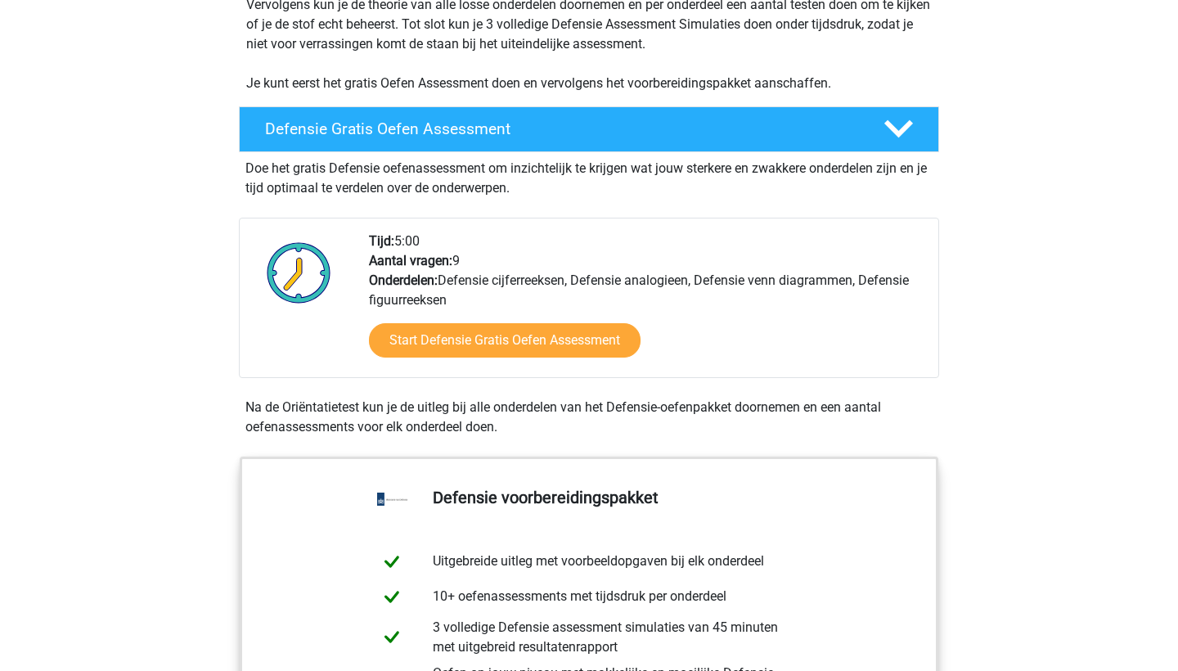
scroll to position [362, 0]
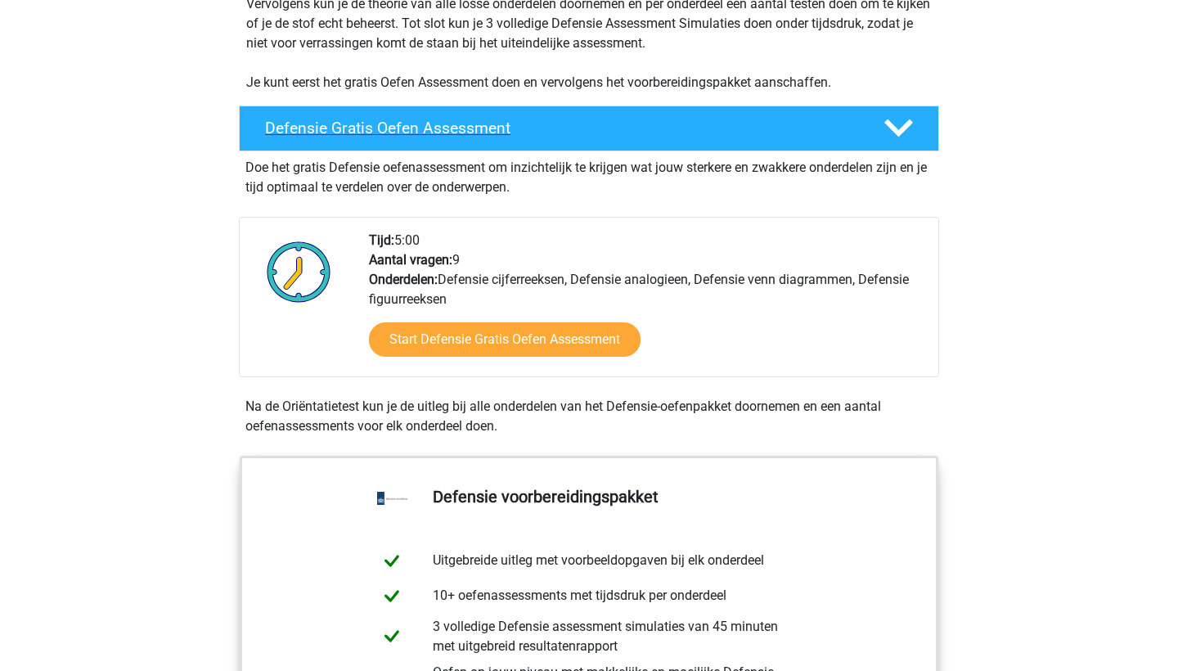
click at [904, 124] on icon at bounding box center [898, 128] width 29 height 29
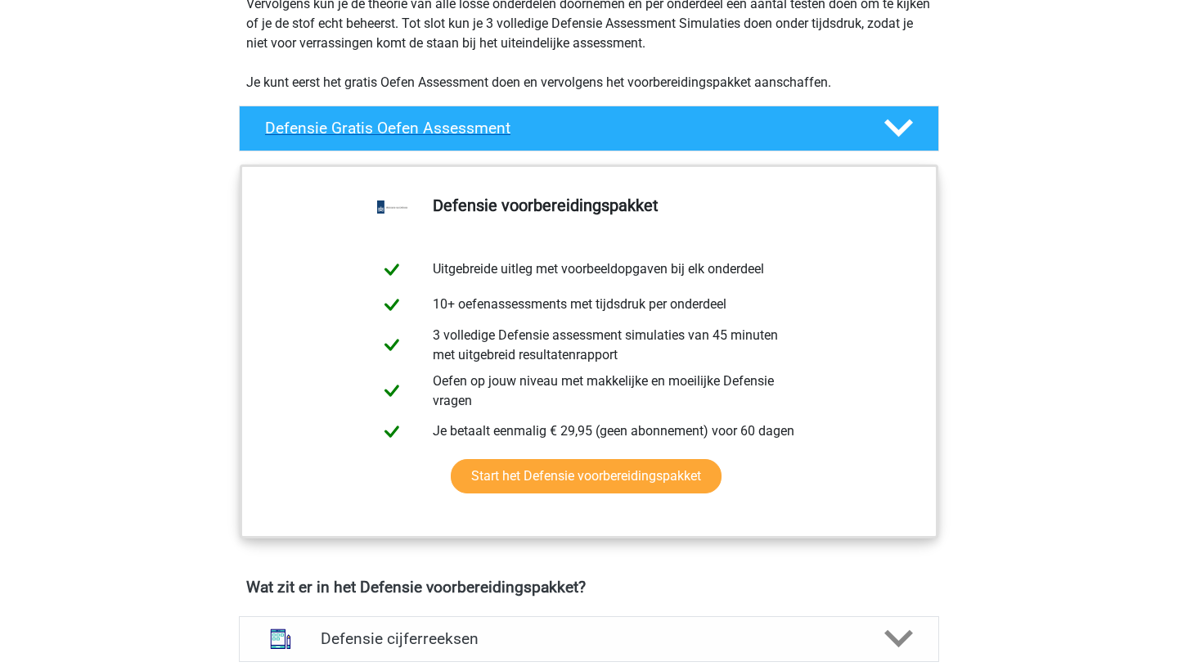
click at [904, 124] on icon at bounding box center [898, 128] width 29 height 29
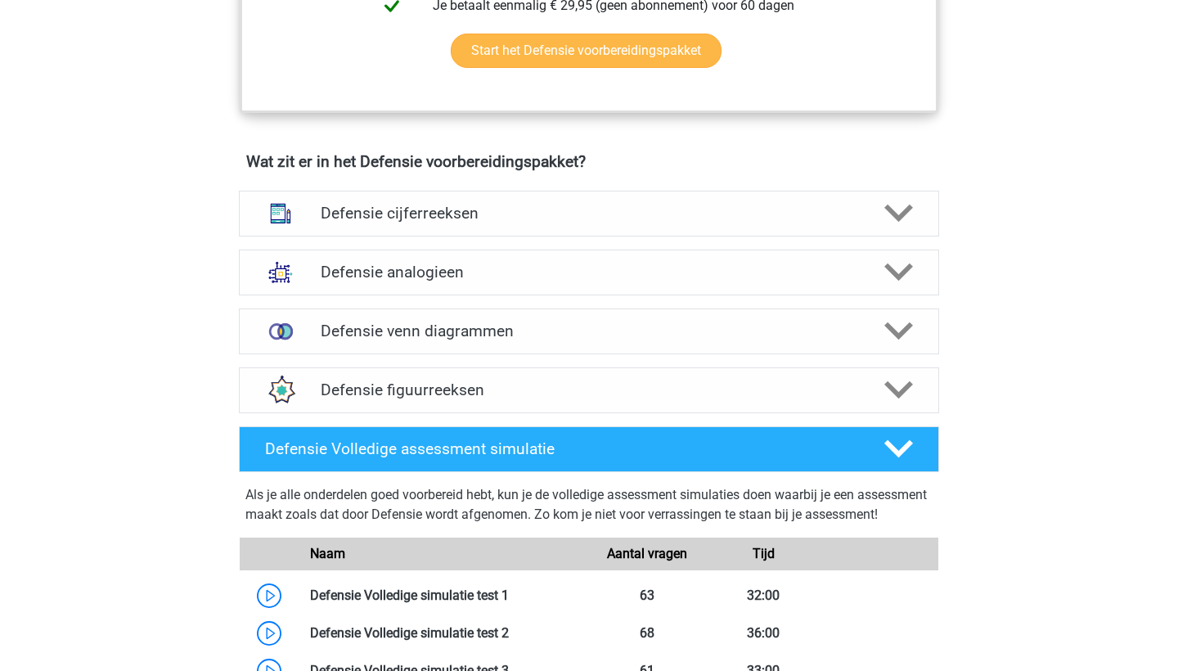
scroll to position [1082, 0]
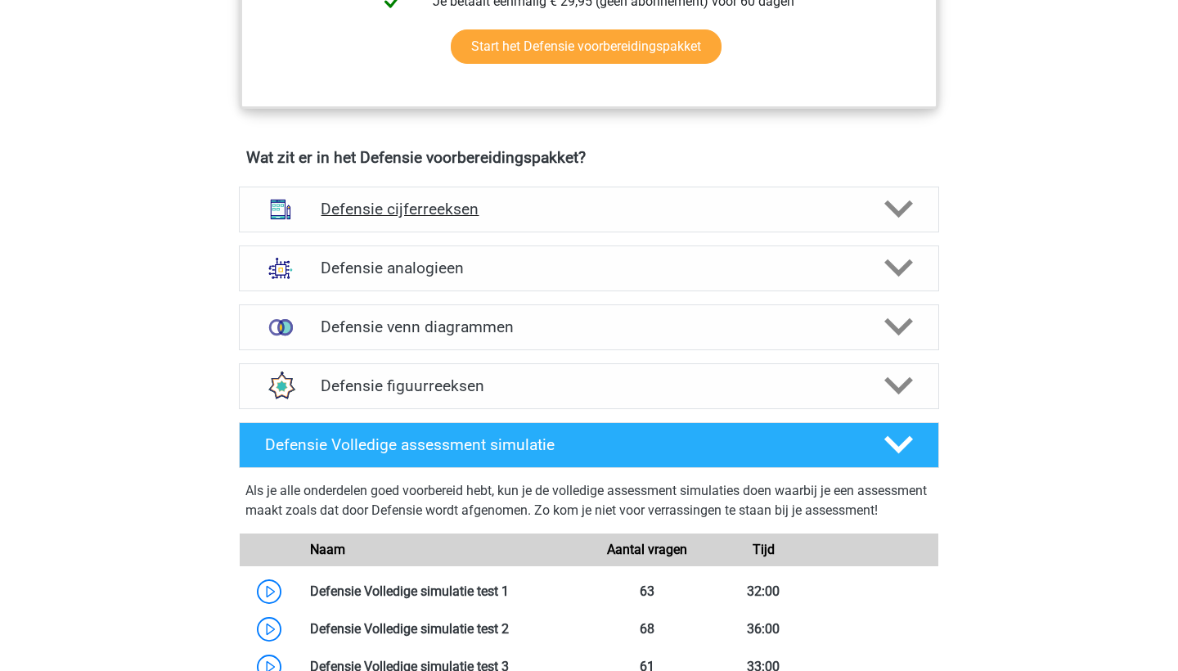
click at [898, 203] on icon at bounding box center [898, 209] width 29 height 29
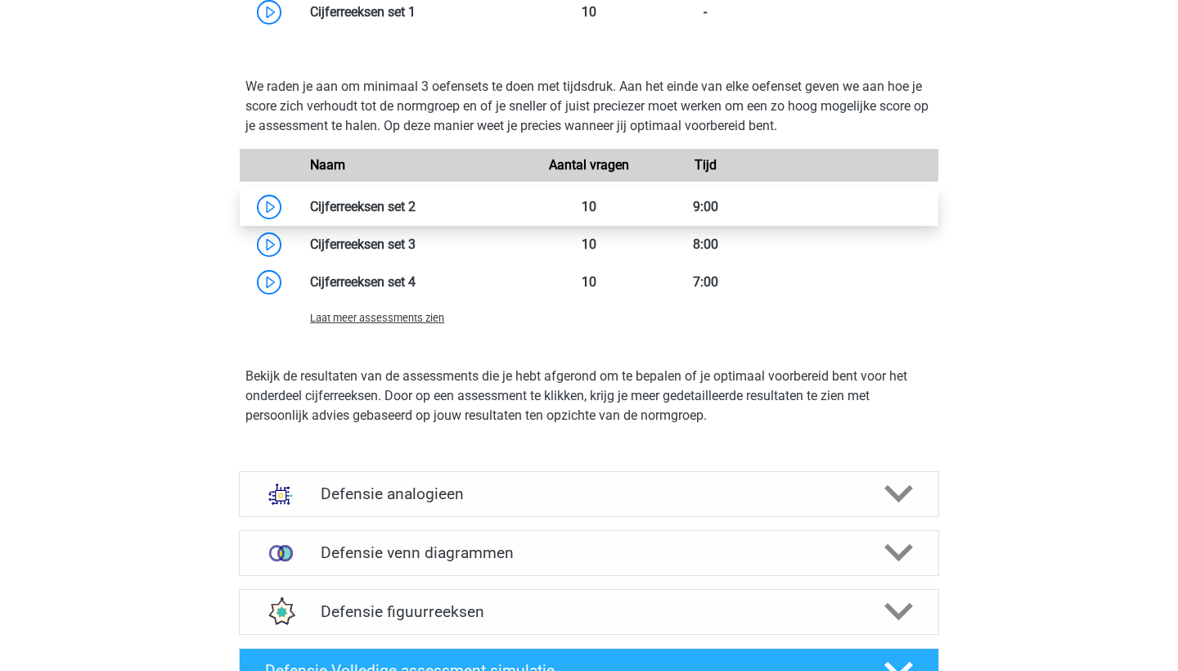
scroll to position [1794, 0]
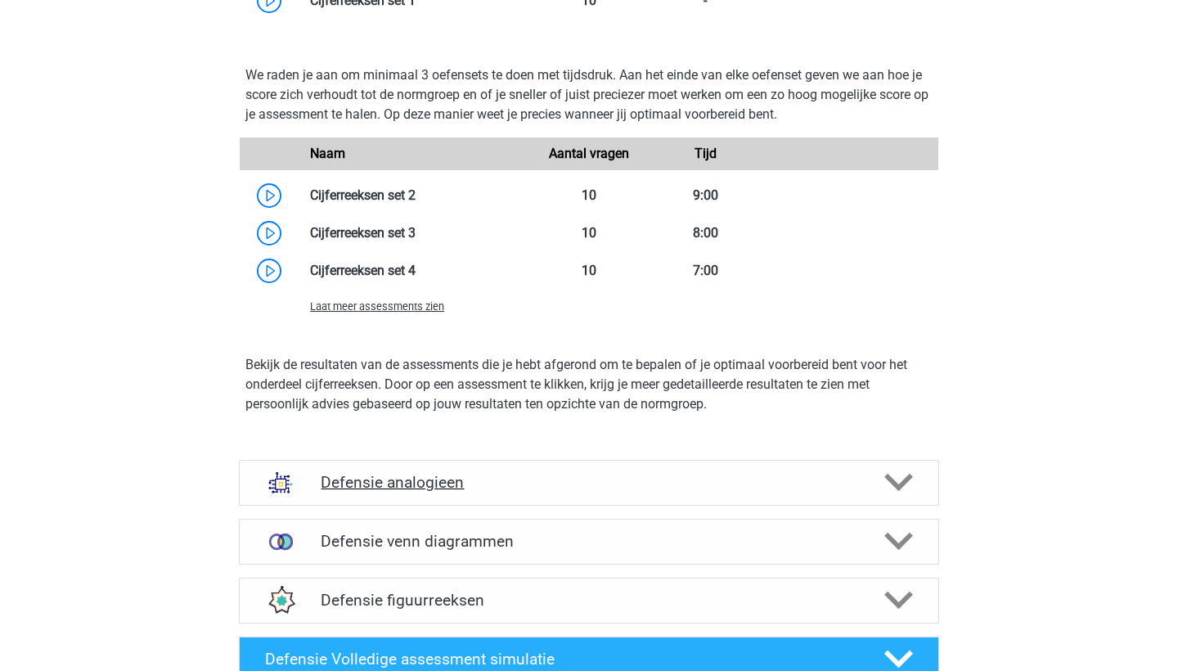
click at [888, 480] on icon at bounding box center [898, 482] width 29 height 29
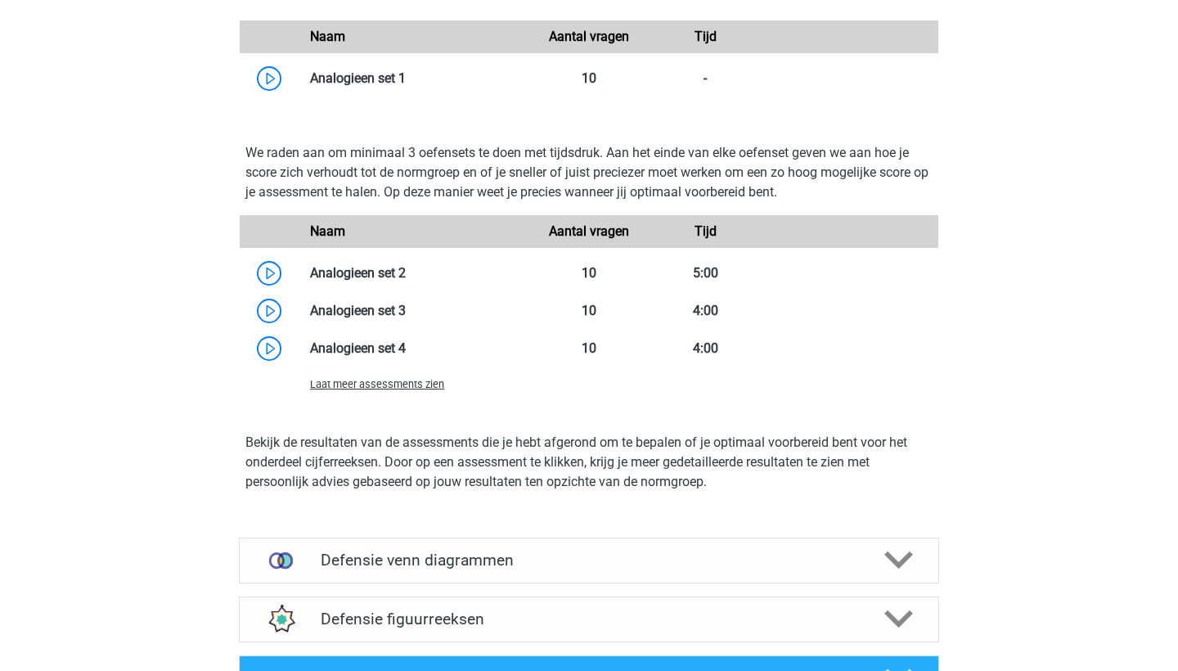
scroll to position [2959, 0]
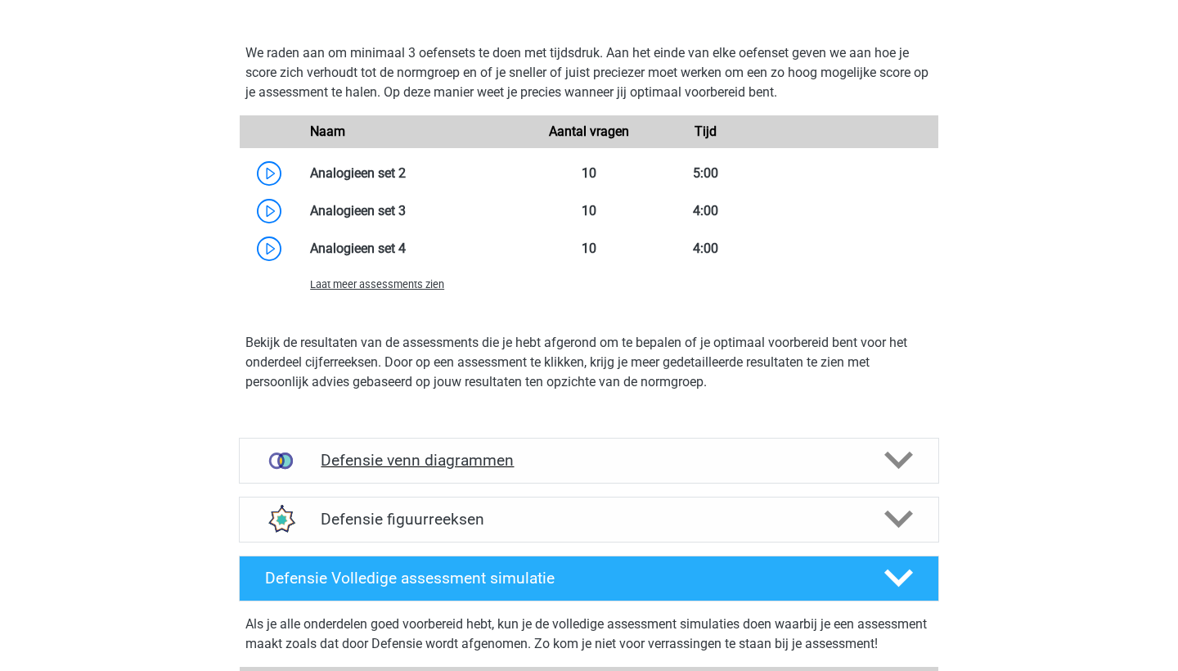
click at [888, 480] on div "Defensie venn diagrammen" at bounding box center [589, 461] width 700 height 46
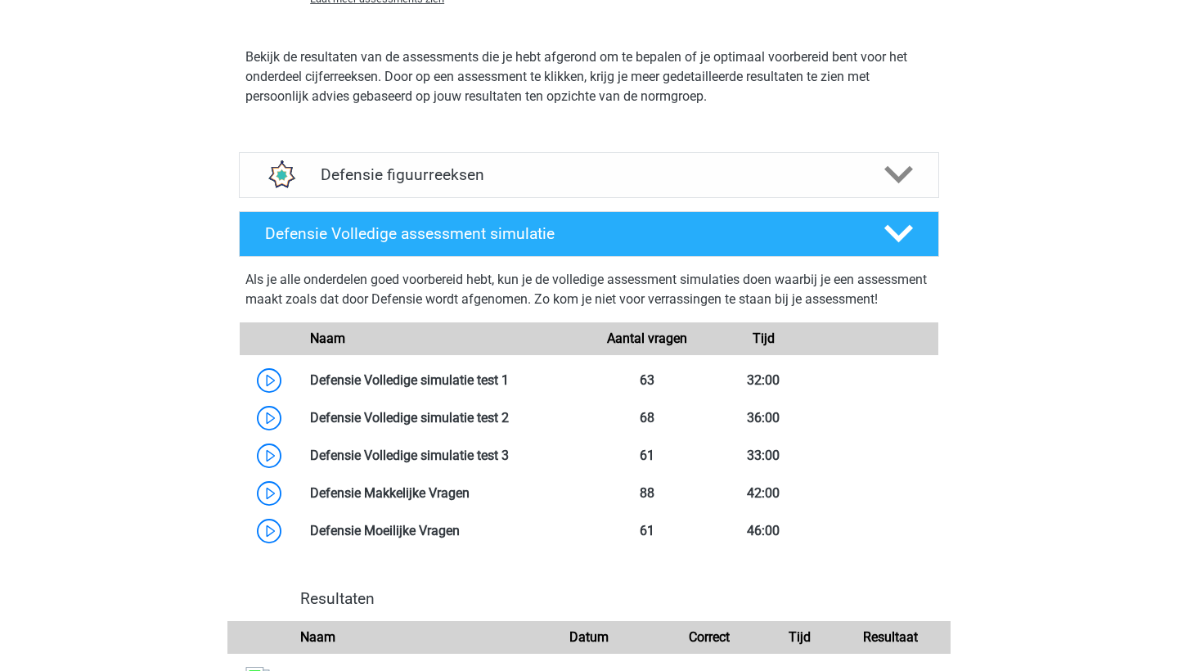
scroll to position [4013, 0]
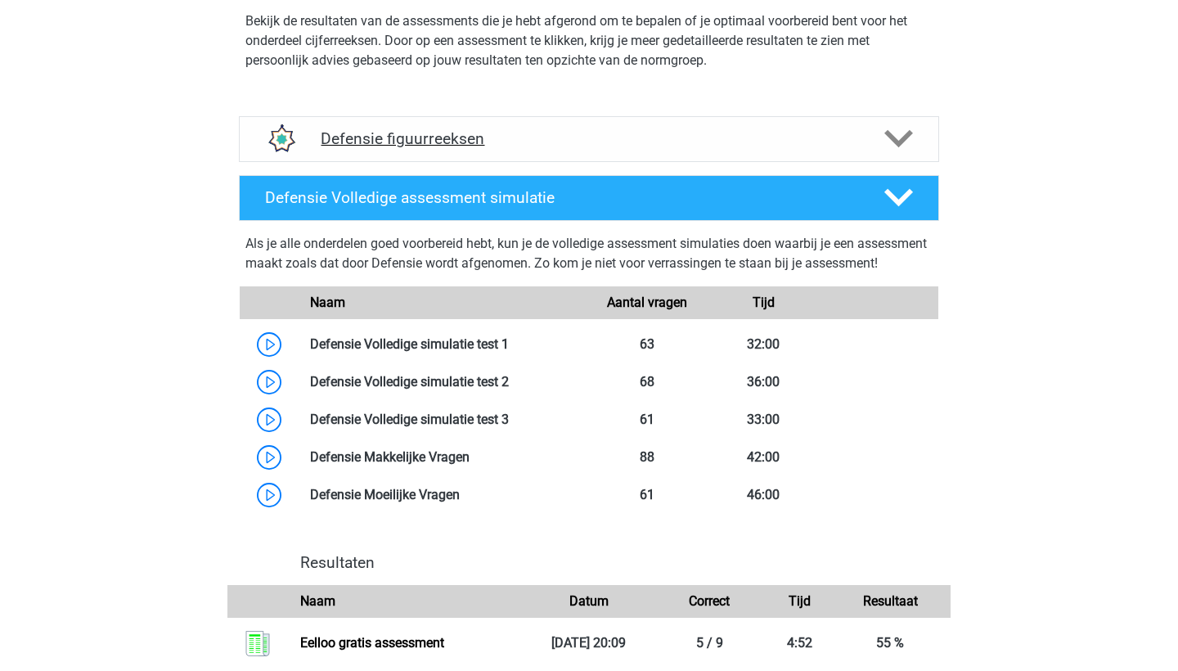
click at [883, 136] on div at bounding box center [898, 138] width 56 height 29
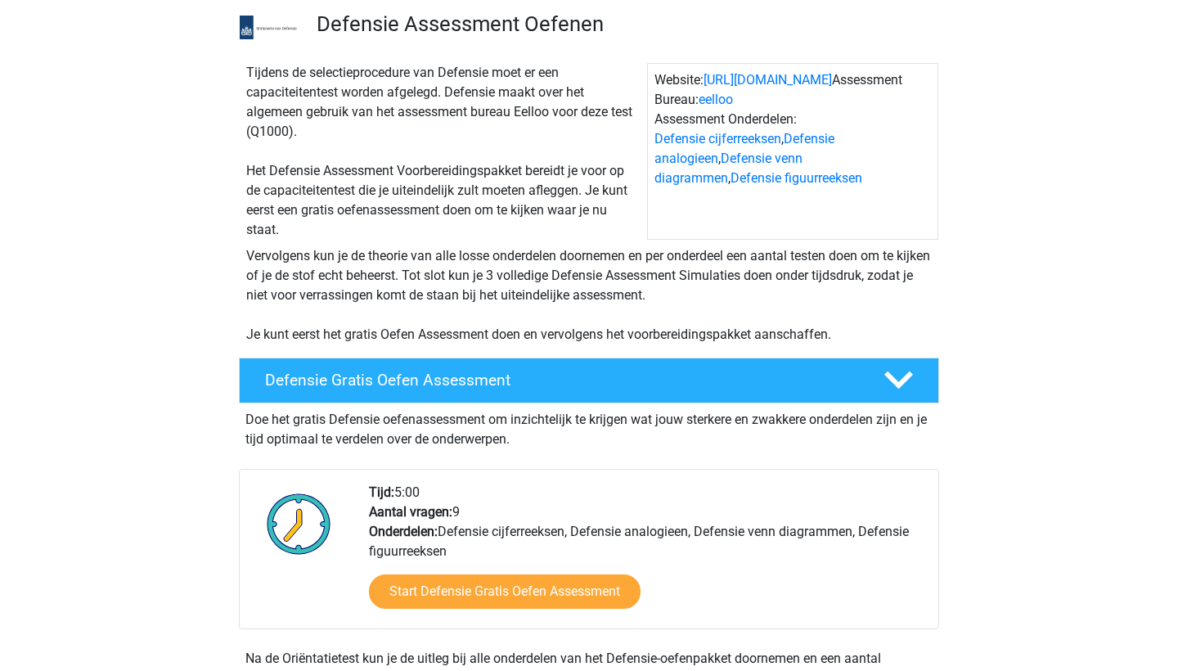
scroll to position [109, 0]
